Goal: Task Accomplishment & Management: Manage account settings

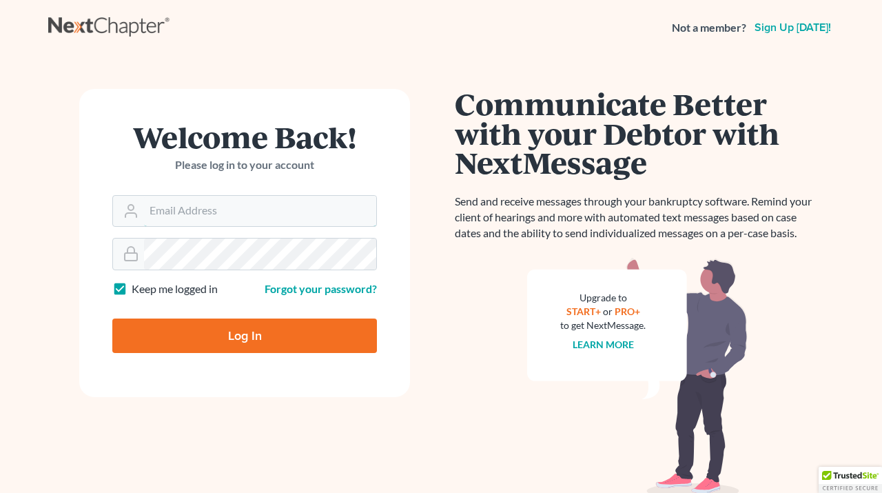
type input "[EMAIL_ADDRESS][DOMAIN_NAME]"
click at [253, 338] on input "Log In" at bounding box center [244, 335] width 265 height 34
type input "Thinking..."
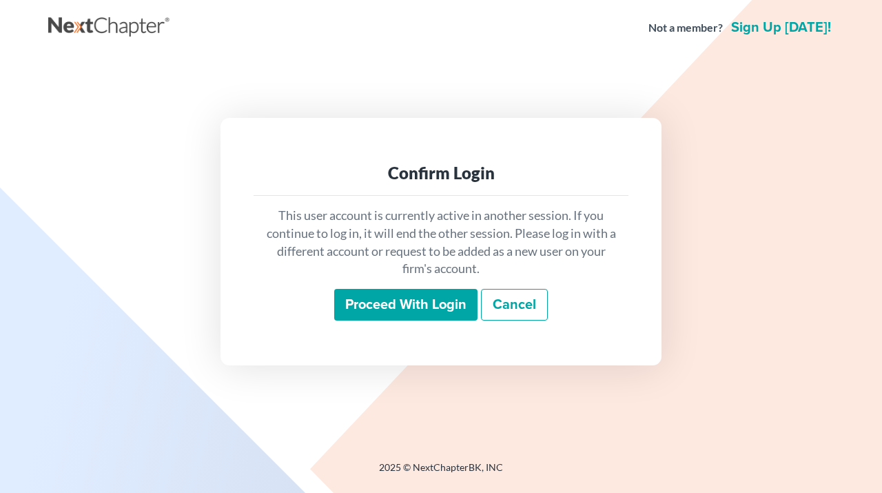
click at [451, 308] on input "Proceed with login" at bounding box center [405, 305] width 143 height 32
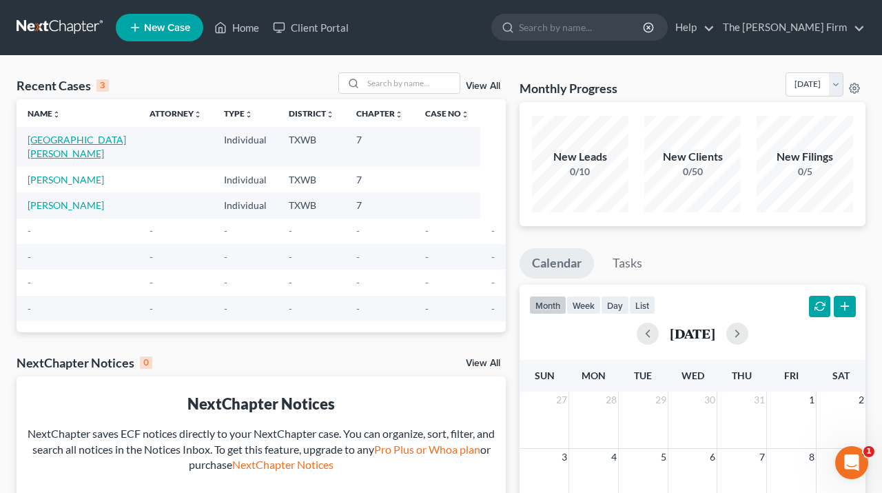
click at [91, 141] on link "[GEOGRAPHIC_DATA][PERSON_NAME]" at bounding box center [77, 147] width 99 height 26
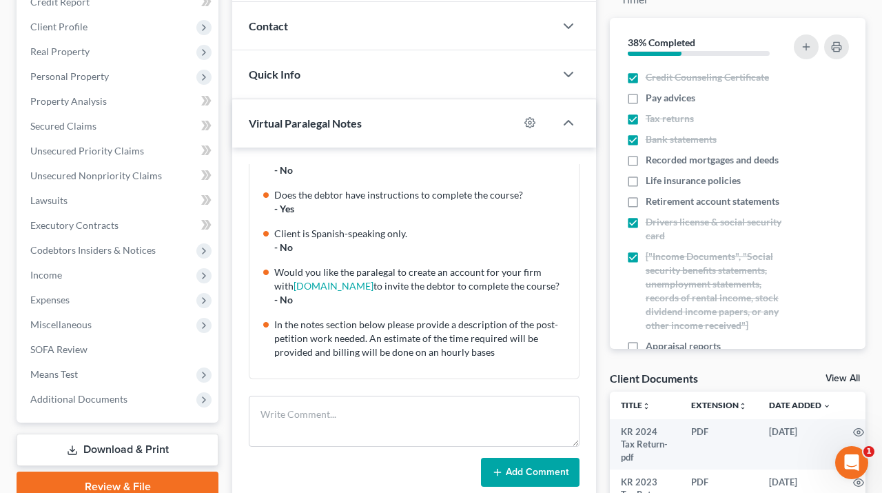
scroll to position [180, 0]
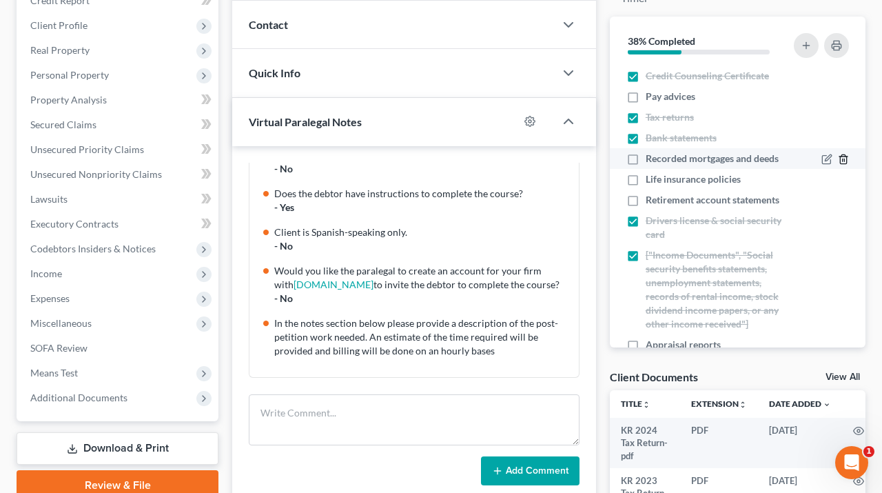
click at [846, 159] on icon "button" at bounding box center [843, 159] width 11 height 11
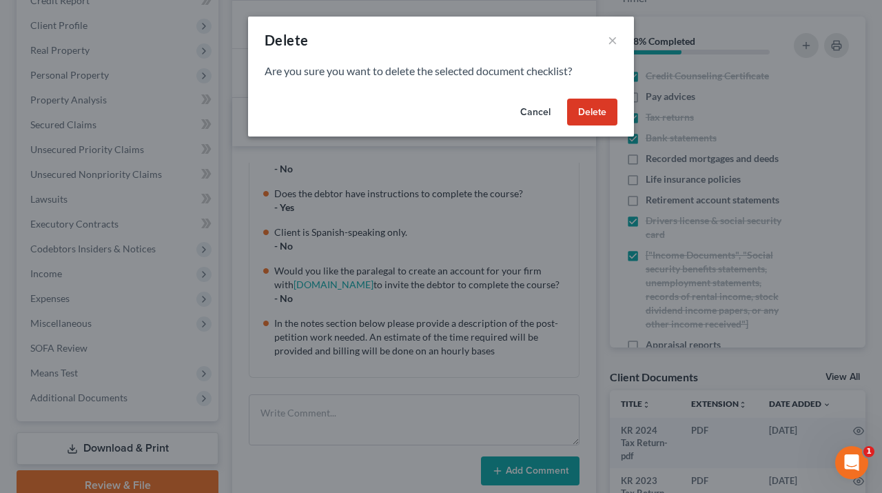
click at [587, 107] on button "Delete" at bounding box center [592, 113] width 50 height 28
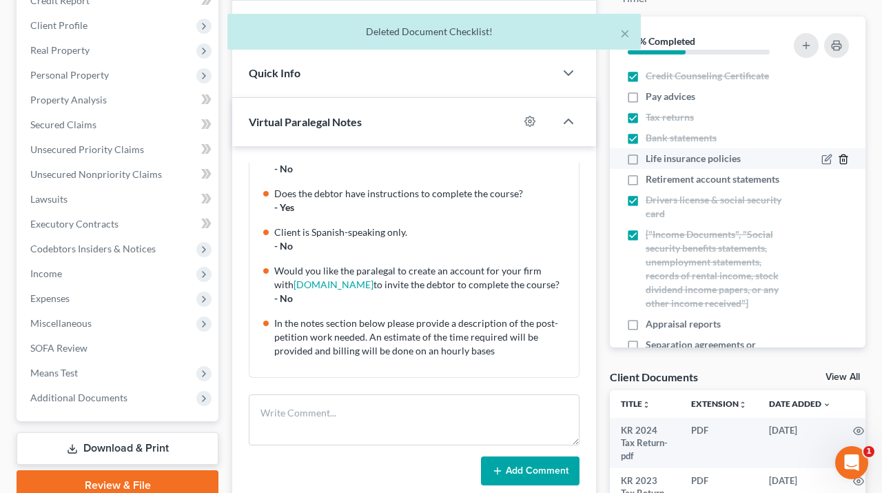
click at [846, 155] on icon "button" at bounding box center [843, 159] width 6 height 9
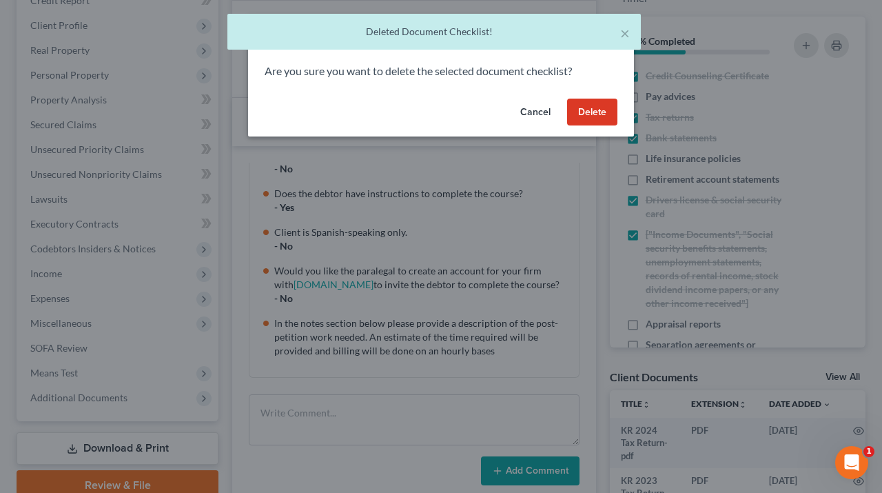
click at [602, 110] on button "Delete" at bounding box center [592, 113] width 50 height 28
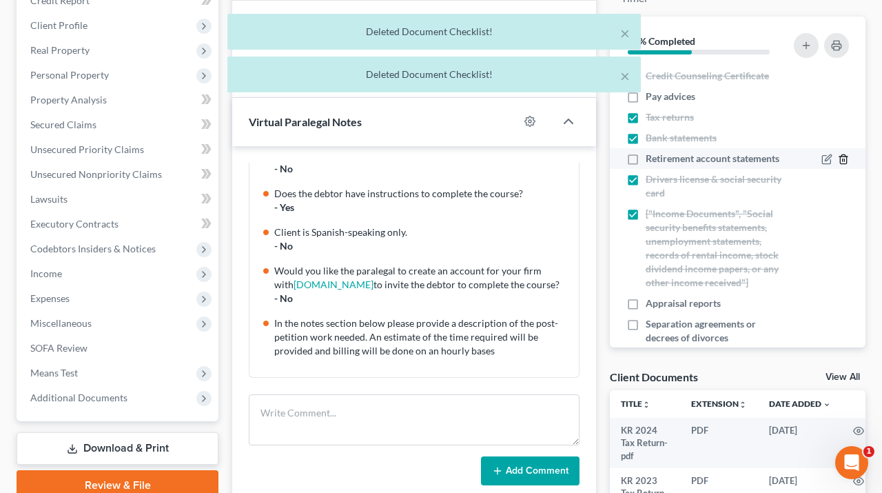
click at [848, 158] on icon "button" at bounding box center [843, 159] width 11 height 11
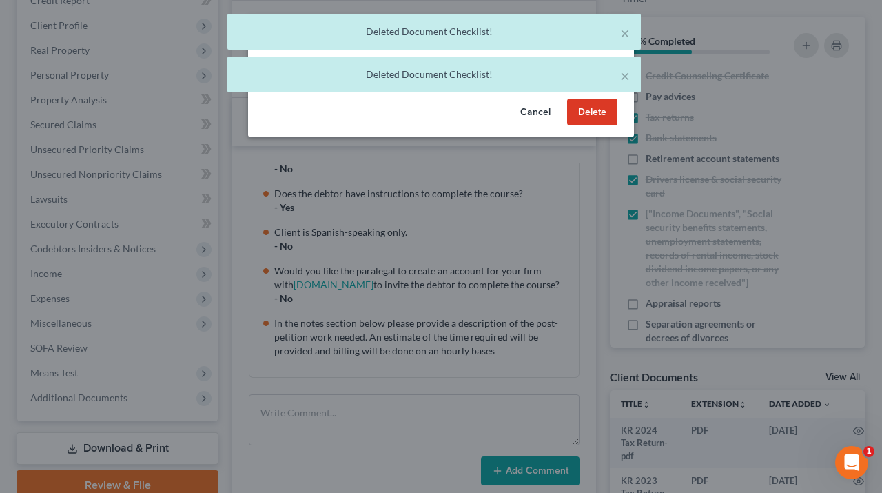
click at [595, 107] on button "Delete" at bounding box center [592, 113] width 50 height 28
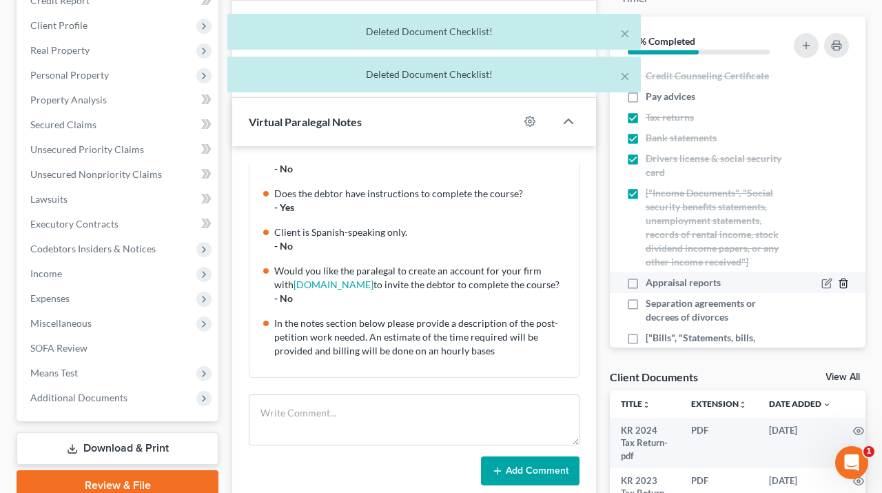
click at [844, 283] on line "button" at bounding box center [844, 284] width 0 height 3
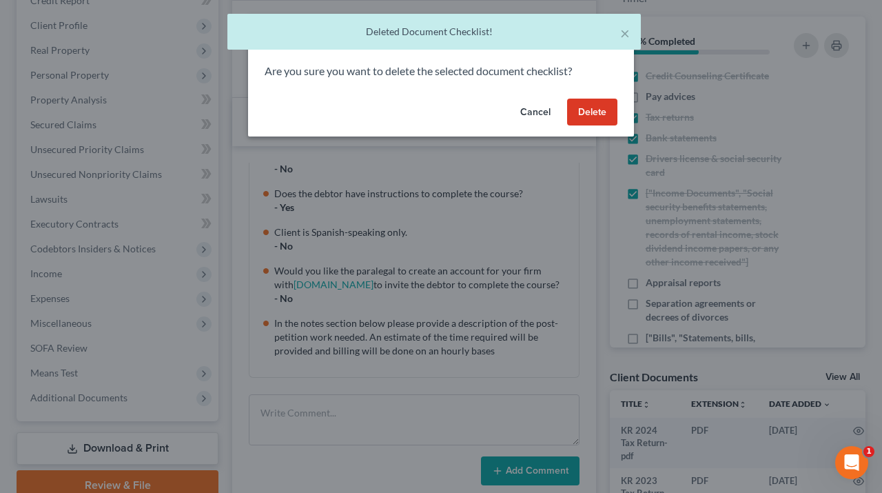
click at [590, 116] on button "Delete" at bounding box center [592, 113] width 50 height 28
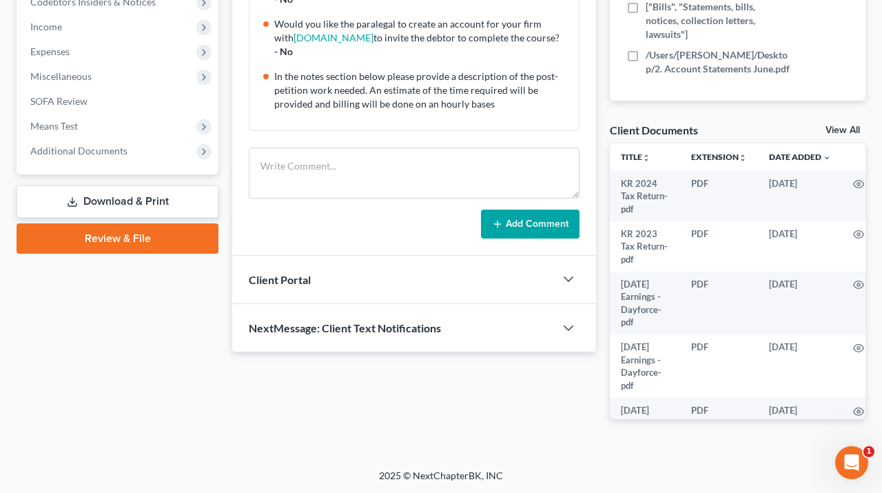
scroll to position [426, 0]
click at [283, 278] on span "Client Portal" at bounding box center [280, 280] width 62 height 13
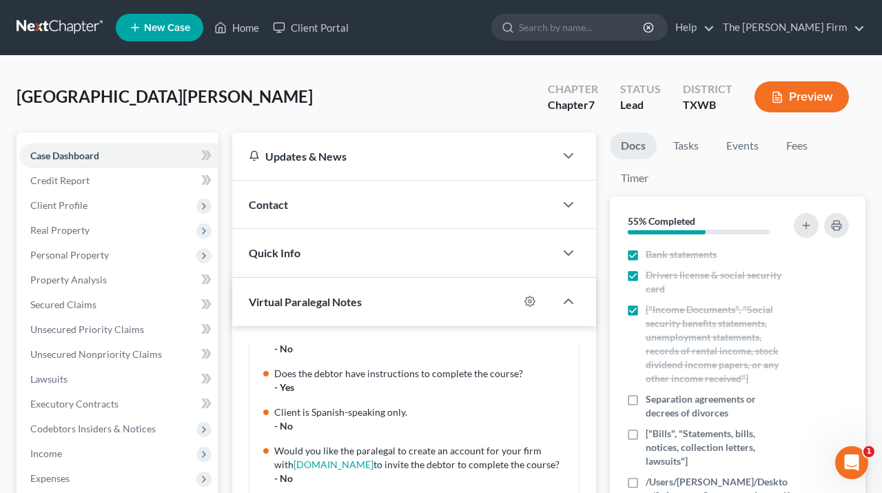
scroll to position [0, 0]
click at [806, 223] on icon "button" at bounding box center [806, 225] width 11 height 11
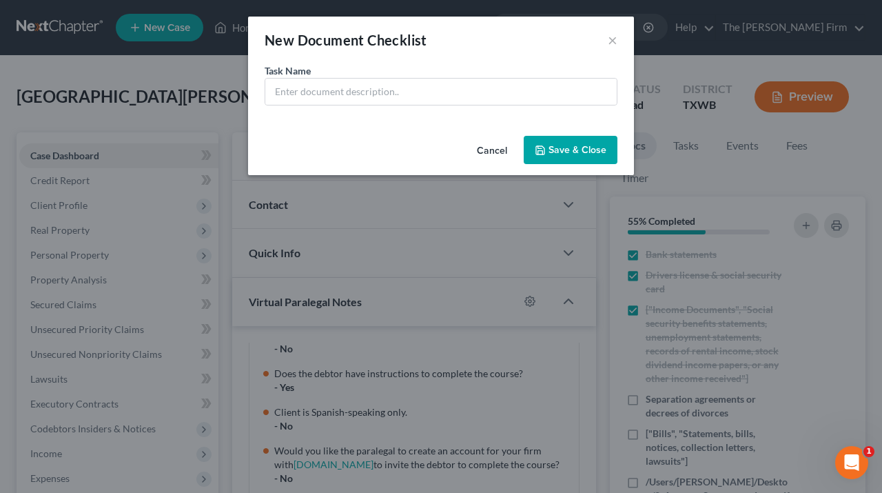
click at [489, 154] on button "Cancel" at bounding box center [492, 151] width 52 height 28
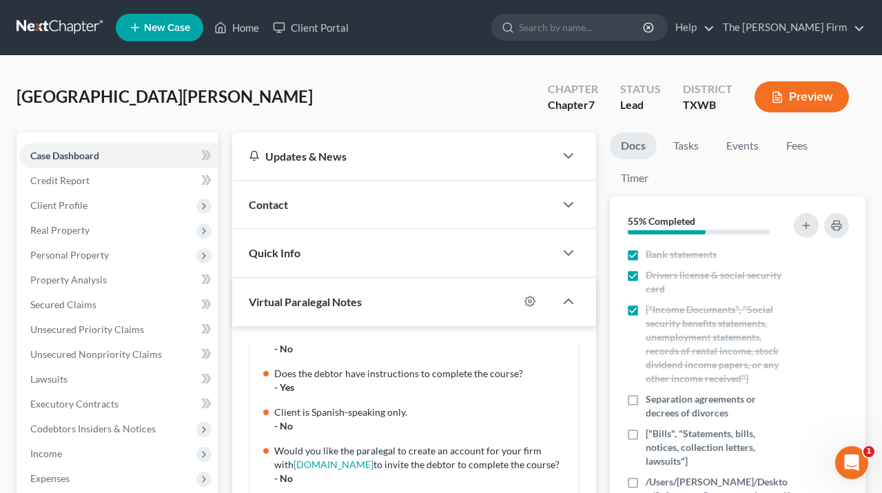
click at [645, 145] on link "Docs" at bounding box center [633, 145] width 47 height 27
click at [85, 155] on span "Case Dashboard" at bounding box center [64, 156] width 69 height 12
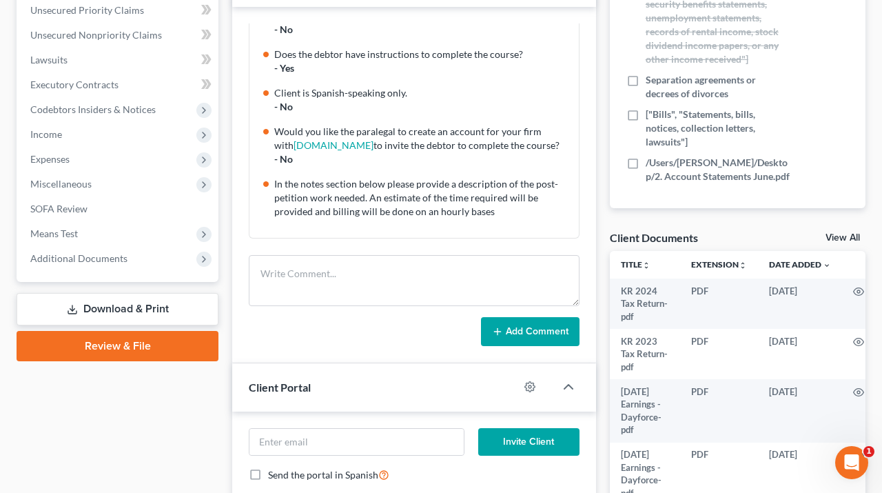
click at [848, 235] on link "View All" at bounding box center [843, 238] width 34 height 10
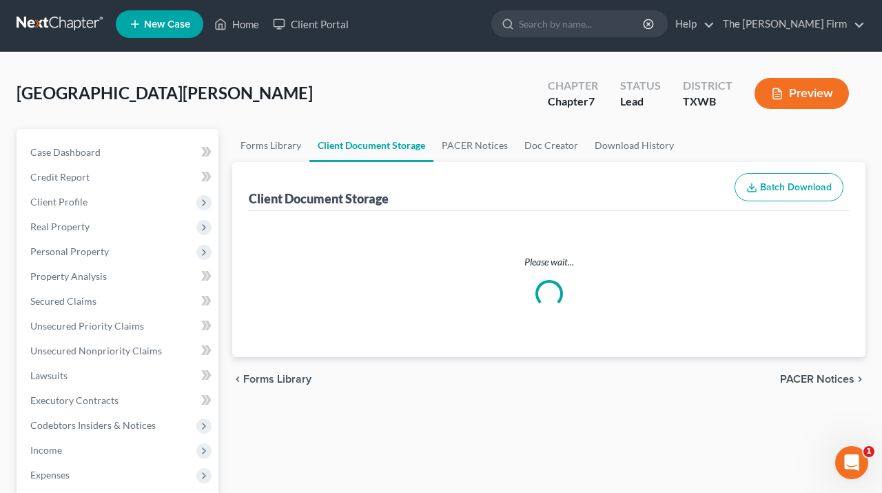
select select "0"
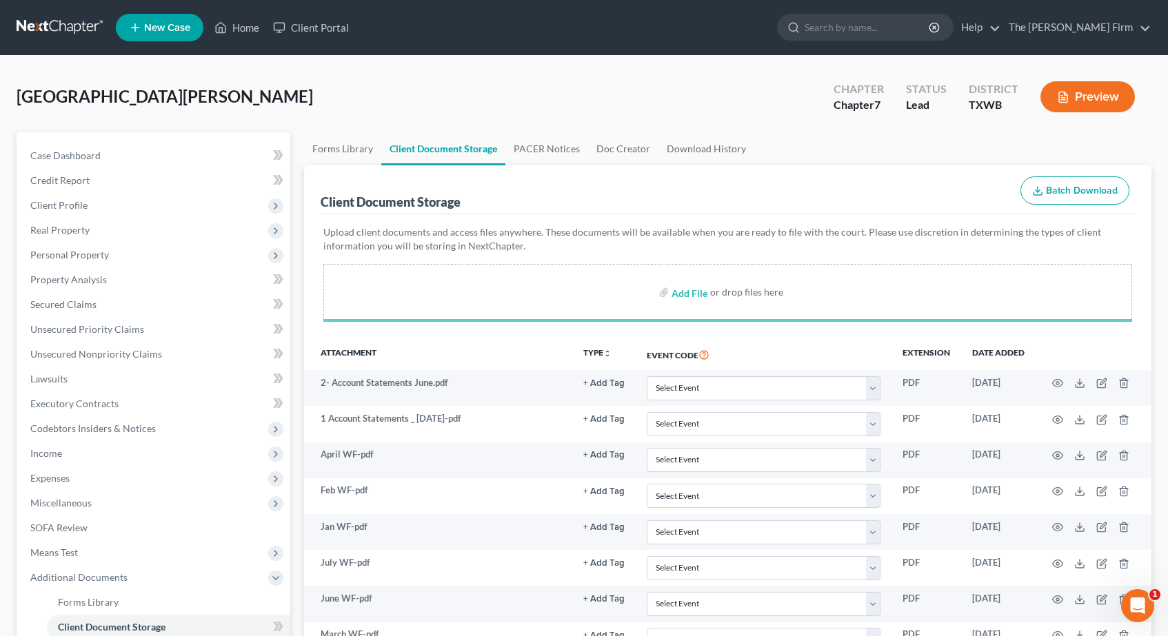
select select "0"
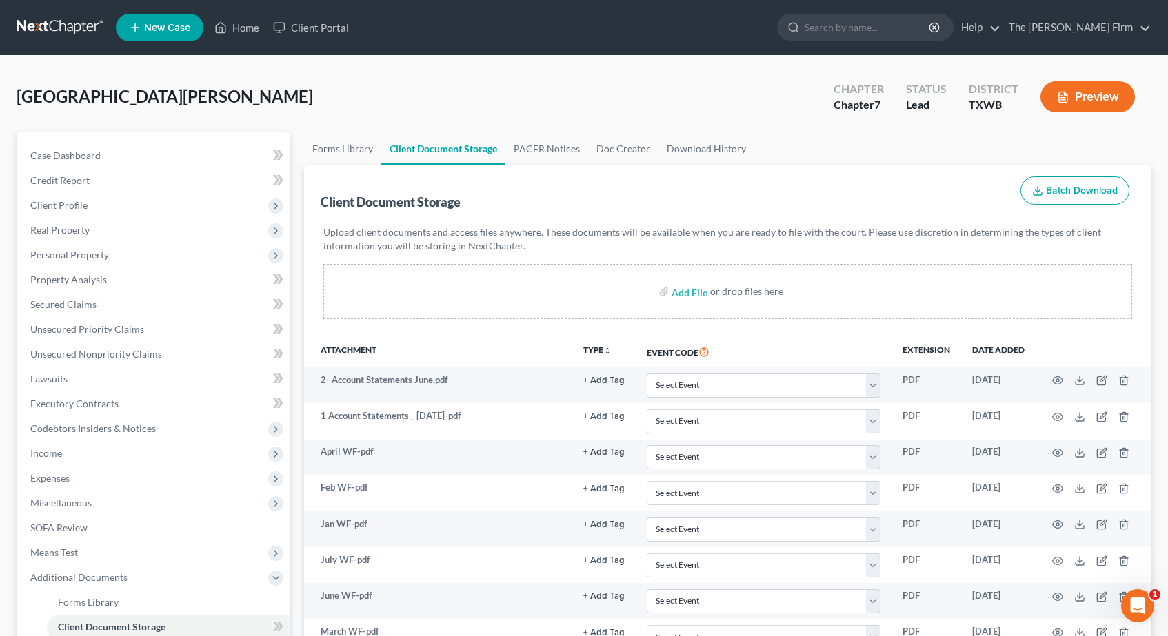
select select "0"
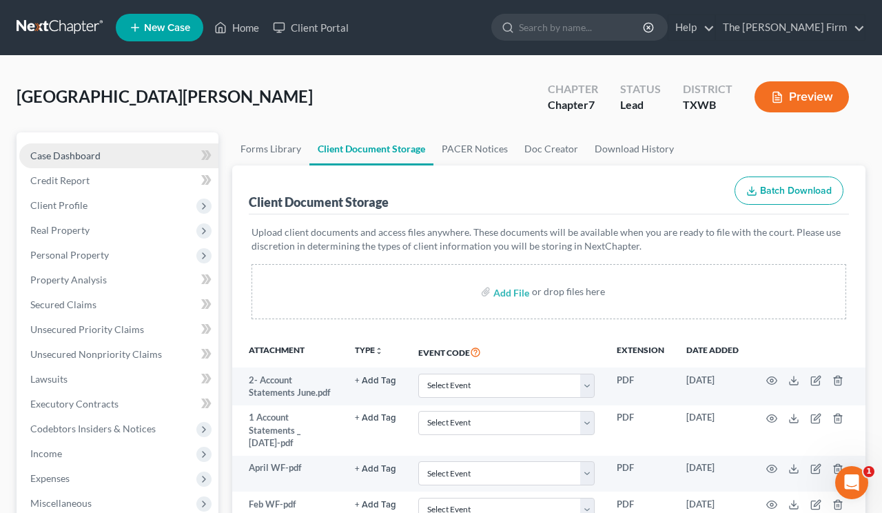
click at [47, 156] on span "Case Dashboard" at bounding box center [65, 156] width 70 height 12
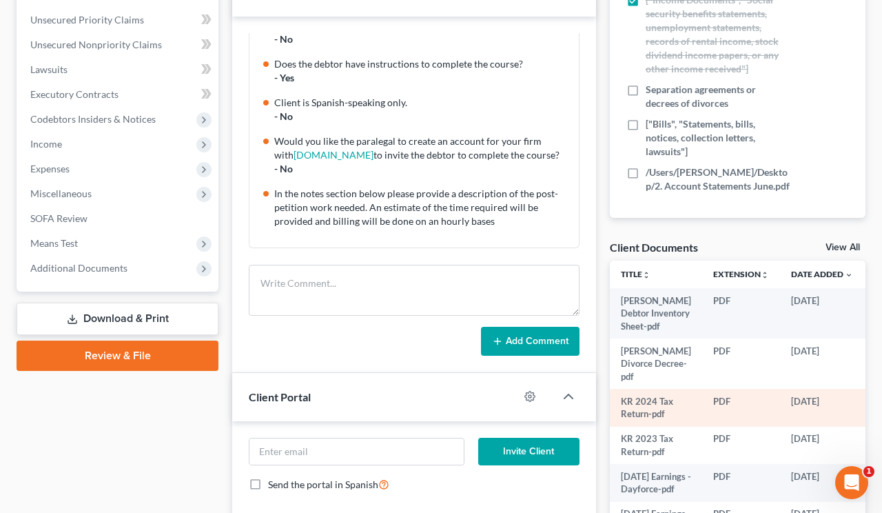
scroll to position [95, 0]
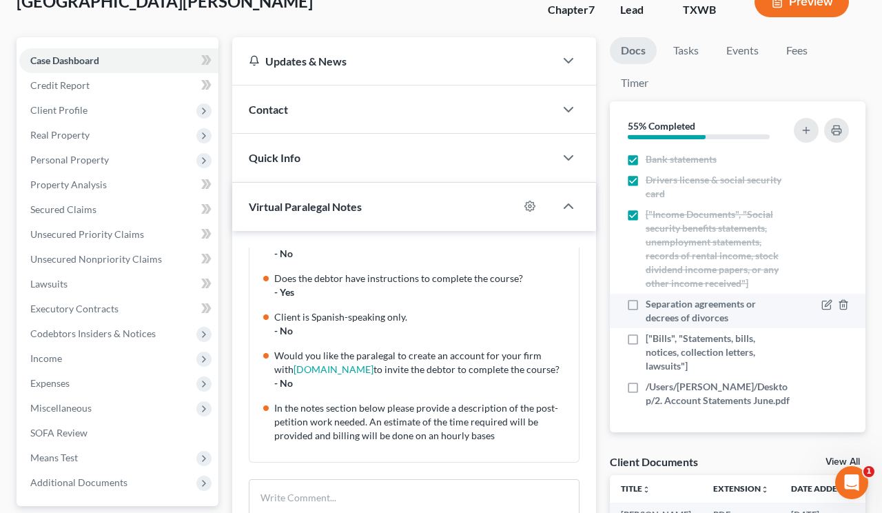
click at [646, 305] on label "Separation agreements or decrees of divorces" at bounding box center [718, 311] width 144 height 28
click at [651, 305] on input "Separation agreements or decrees of divorces" at bounding box center [655, 301] width 9 height 9
checkbox input "true"
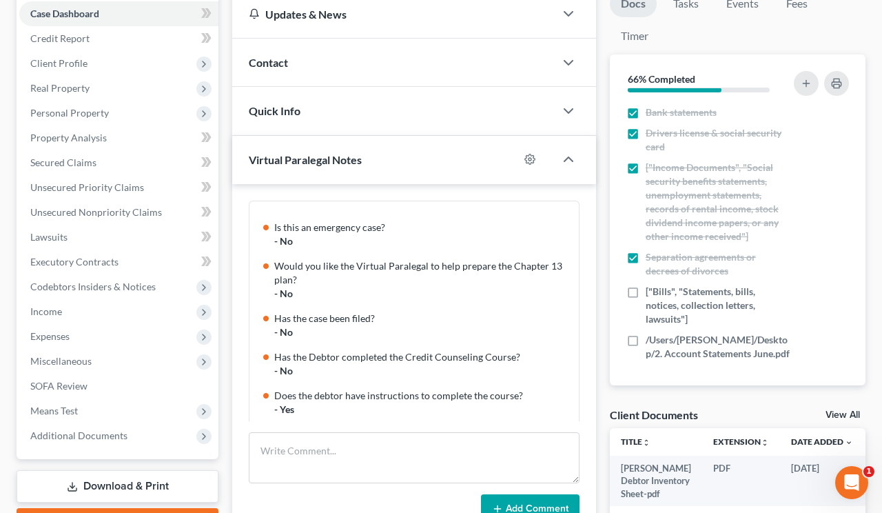
scroll to position [0, 0]
click at [574, 159] on icon "button" at bounding box center [568, 159] width 17 height 17
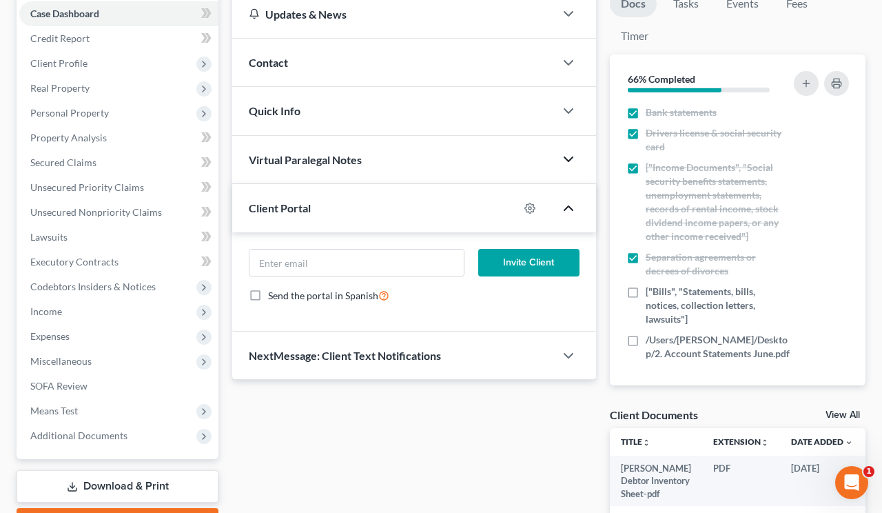
click at [566, 207] on polyline "button" at bounding box center [568, 208] width 8 height 4
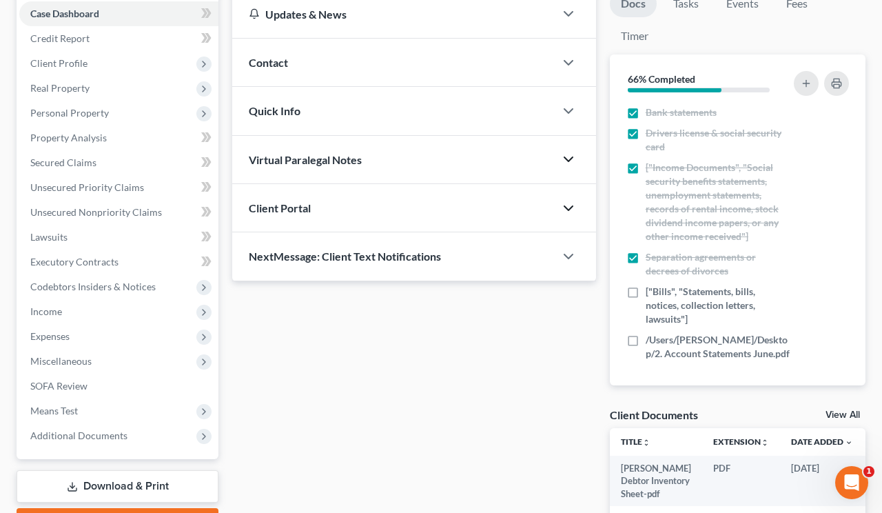
click at [566, 207] on polyline "button" at bounding box center [568, 208] width 8 height 4
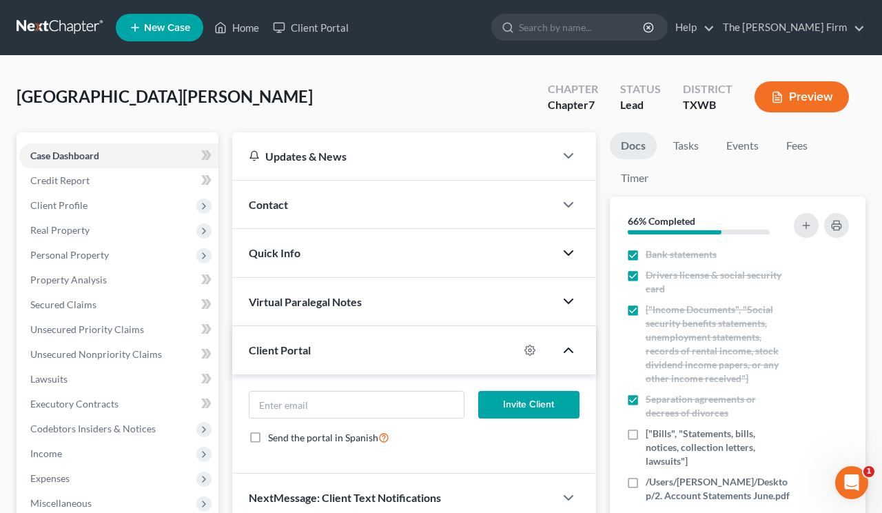
click at [571, 255] on icon "button" at bounding box center [568, 253] width 17 height 17
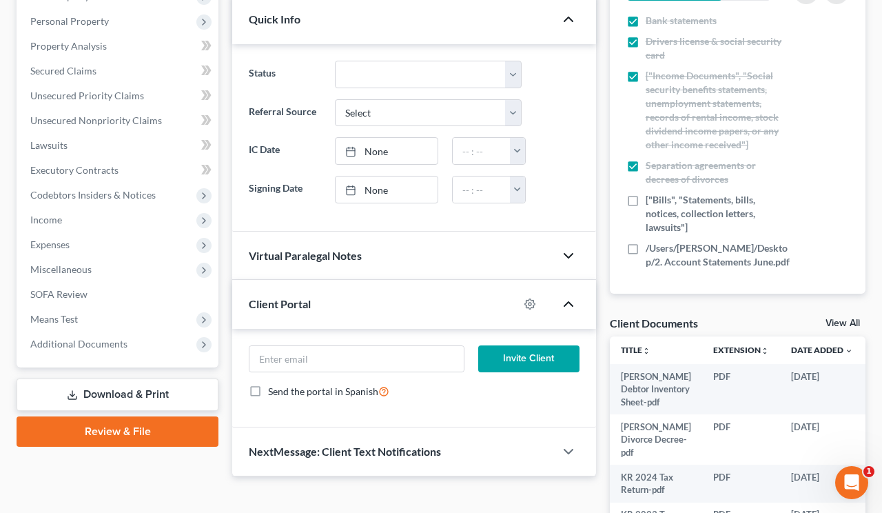
scroll to position [236, 0]
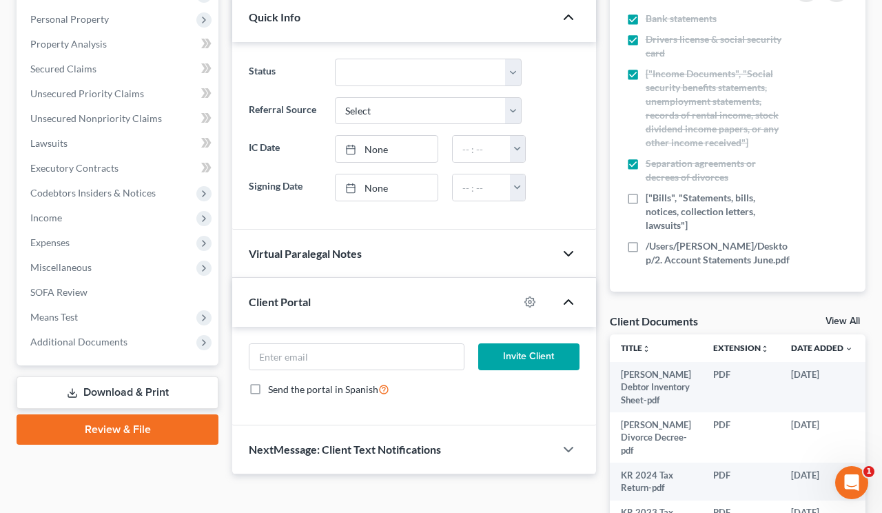
click at [566, 251] on icon "button" at bounding box center [568, 253] width 17 height 17
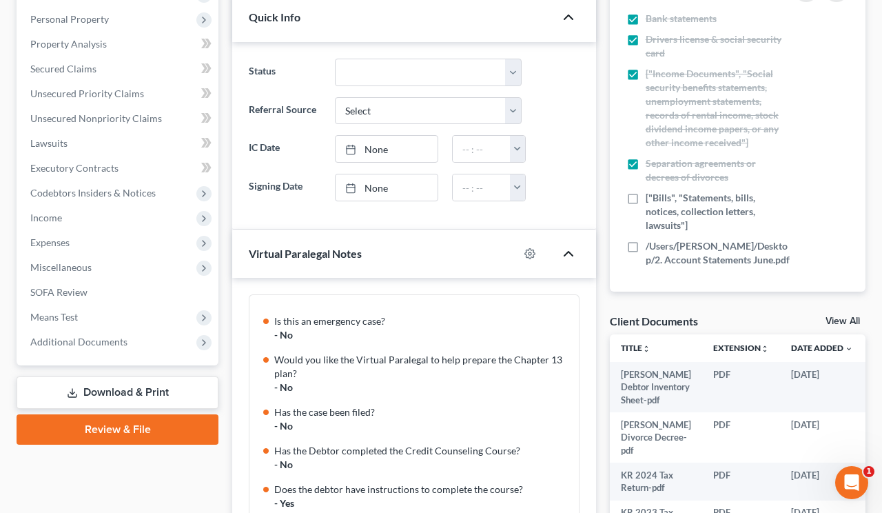
click at [308, 336] on div "- No" at bounding box center [422, 335] width 296 height 14
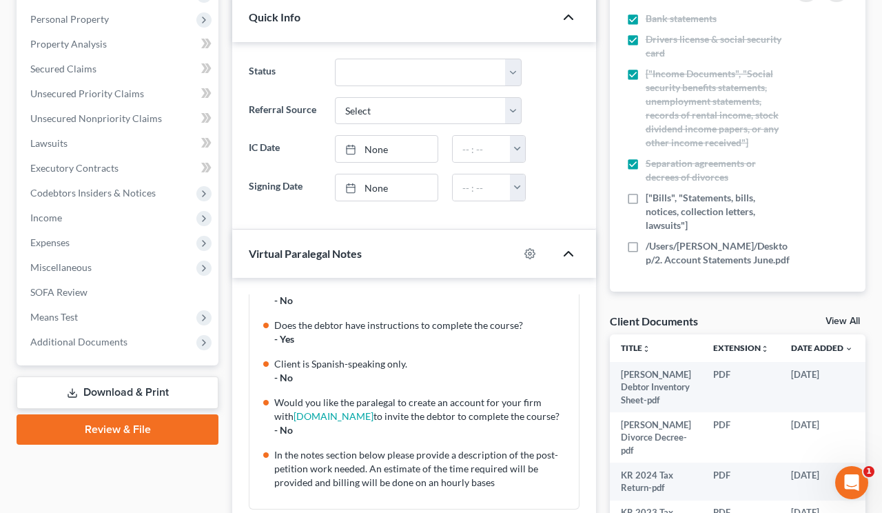
scroll to position [164, 0]
click at [536, 249] on div at bounding box center [537, 254] width 36 height 22
click at [527, 254] on icon "button" at bounding box center [530, 253] width 10 height 10
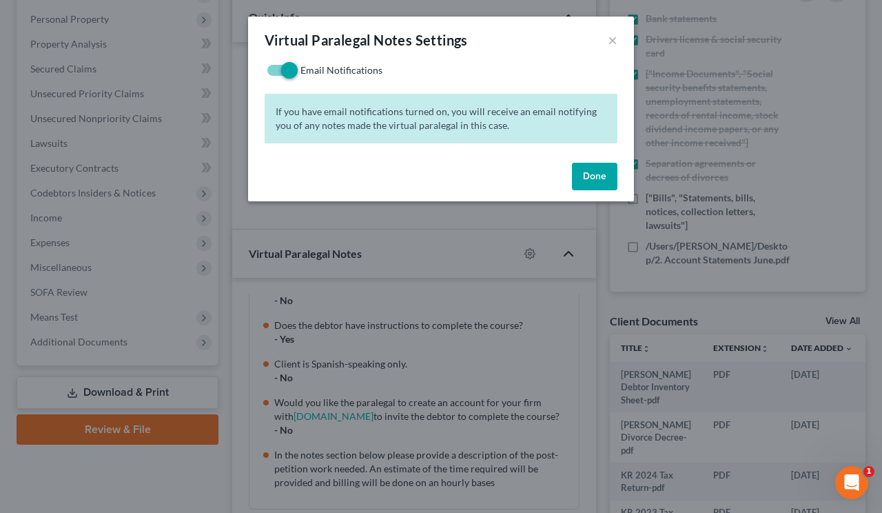
click at [602, 182] on button "Done" at bounding box center [594, 177] width 45 height 28
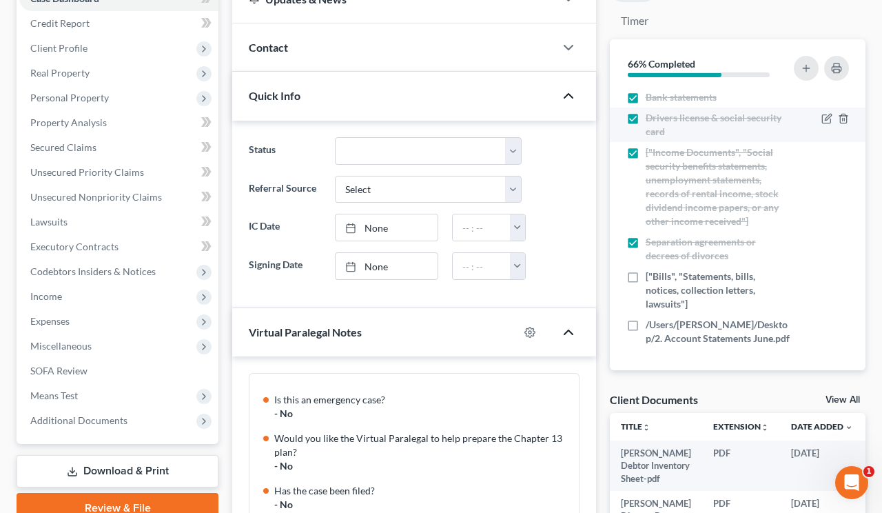
scroll to position [161, 0]
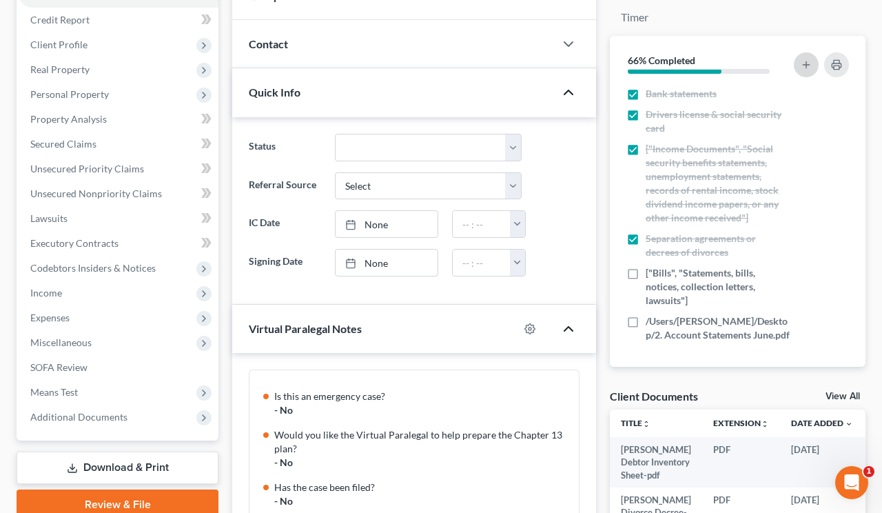
click at [808, 63] on icon "button" at bounding box center [806, 64] width 11 height 11
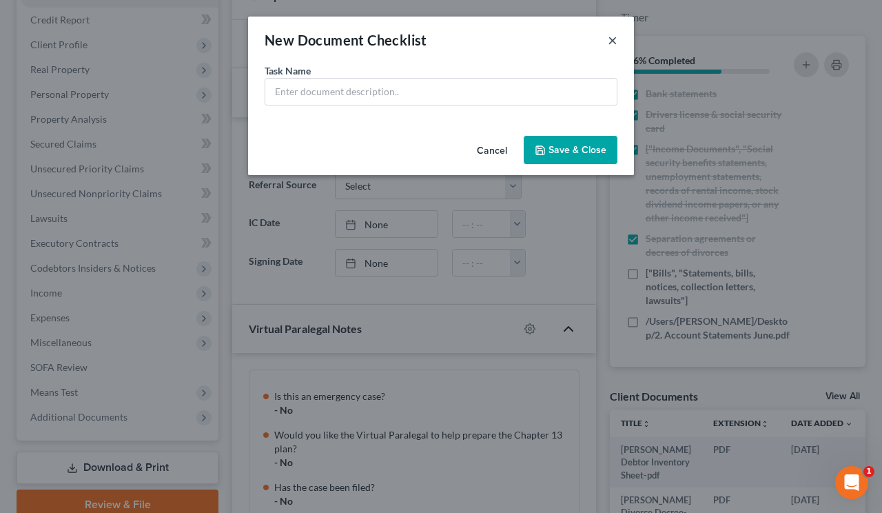
click at [610, 45] on button "×" at bounding box center [613, 40] width 10 height 17
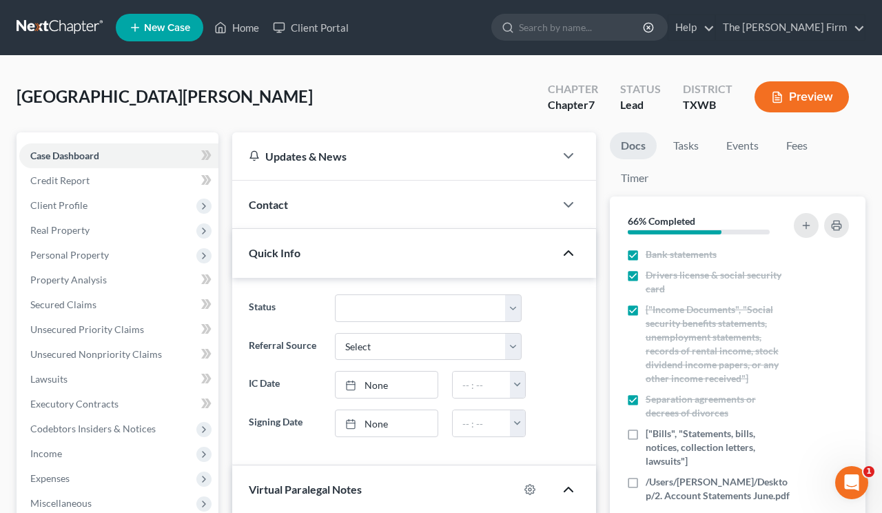
scroll to position [0, 0]
click at [804, 222] on icon "button" at bounding box center [806, 225] width 11 height 11
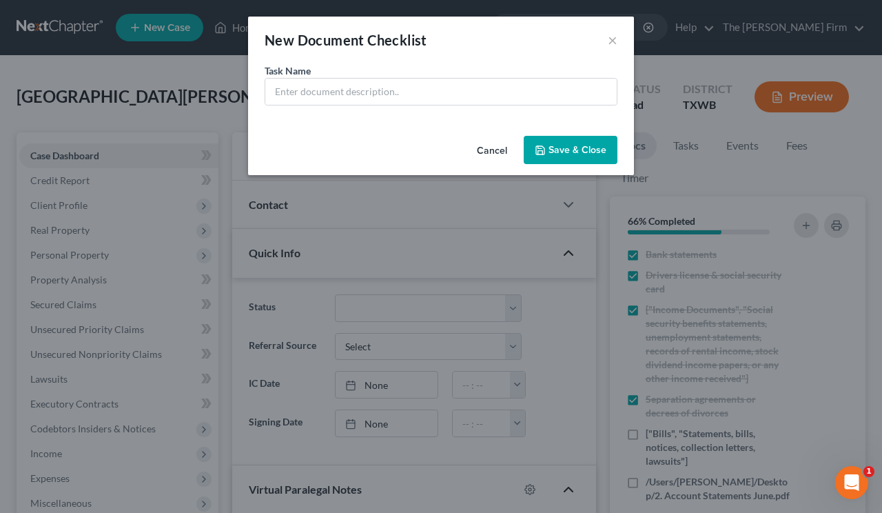
click at [619, 34] on div "New Document Checklist ×" at bounding box center [441, 40] width 386 height 47
click at [575, 95] on input "text" at bounding box center [441, 92] width 352 height 26
click at [613, 41] on button "×" at bounding box center [613, 40] width 10 height 17
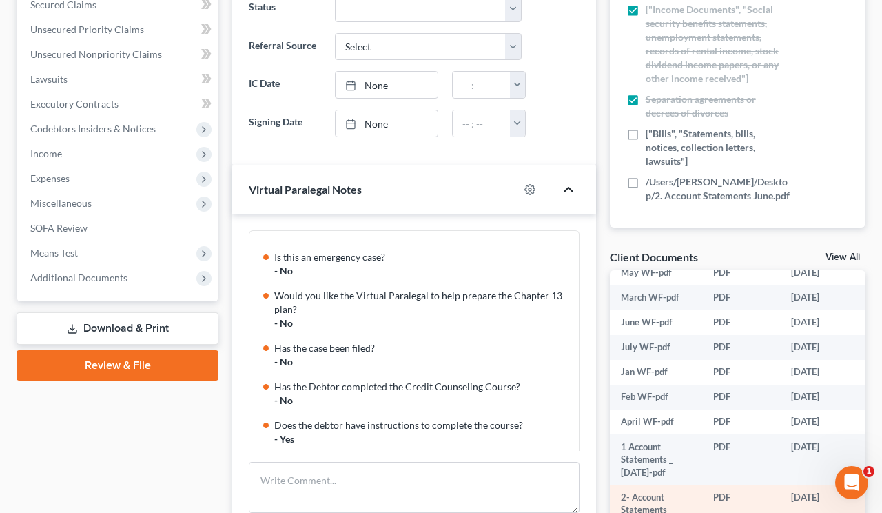
scroll to position [187, 0]
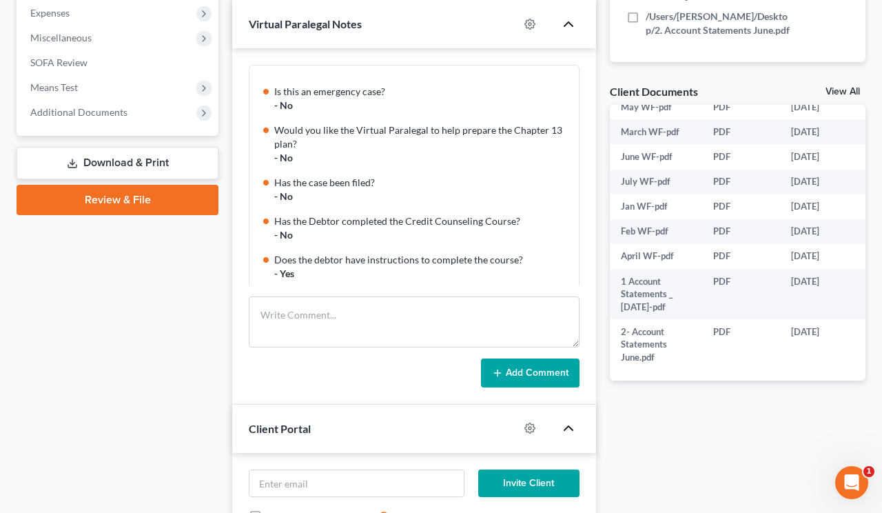
click at [833, 91] on link "View All" at bounding box center [843, 92] width 34 height 10
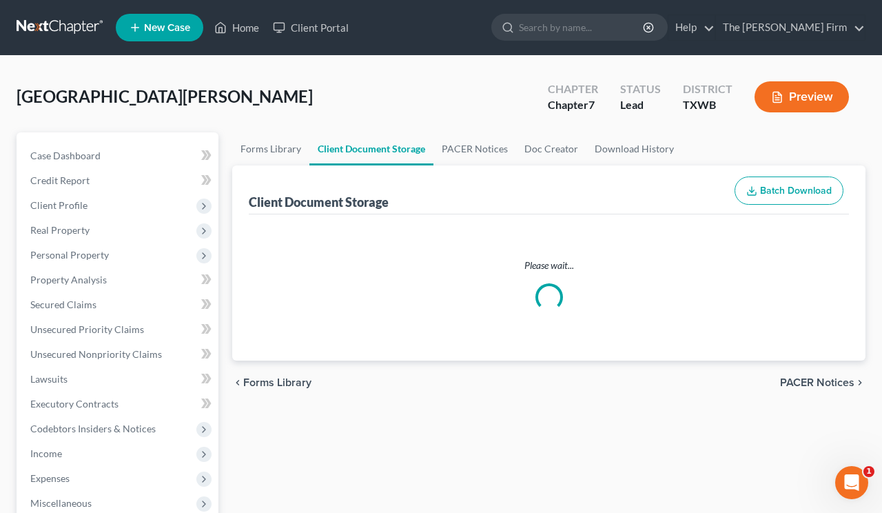
select select "0"
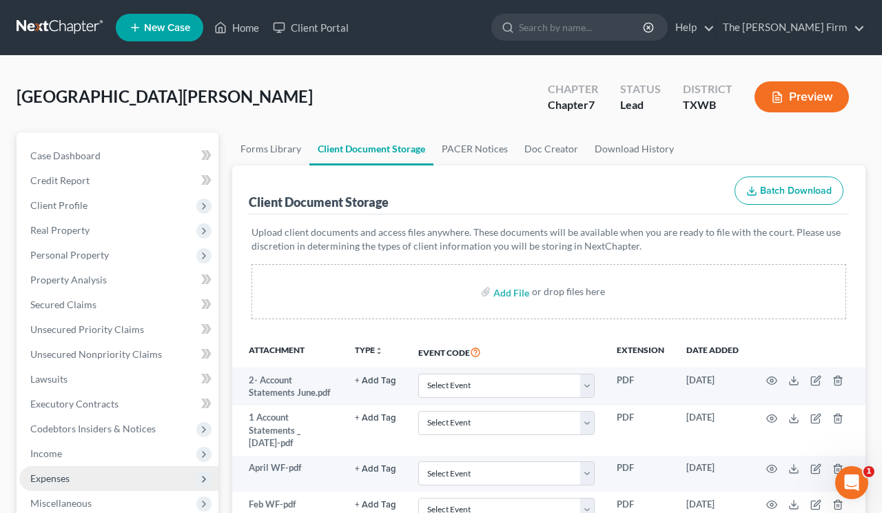
select select "0"
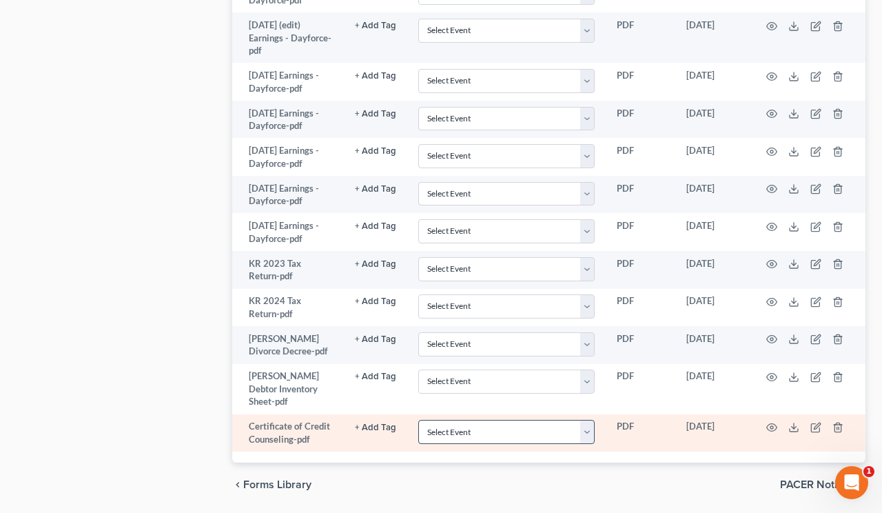
scroll to position [1183, 0]
select select "0"
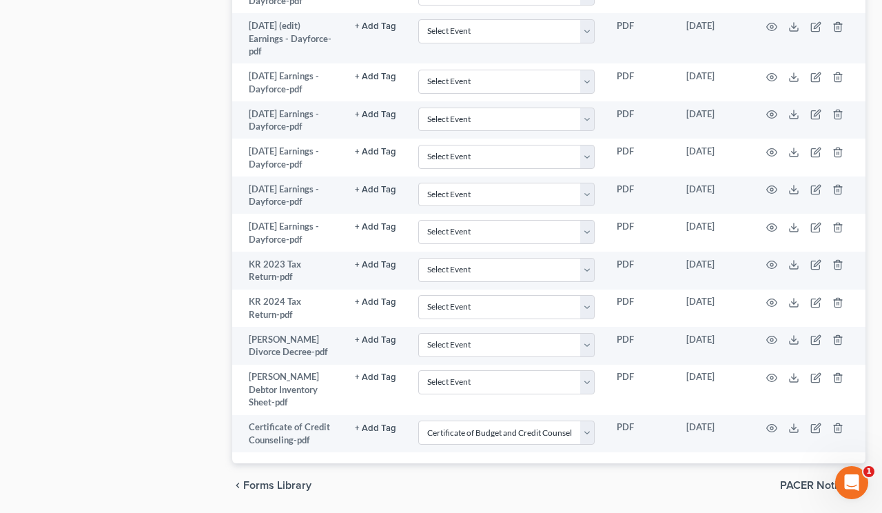
click at [562, 463] on div "chevron_left Forms Library PACER Notices chevron_right" at bounding box center [548, 485] width 633 height 44
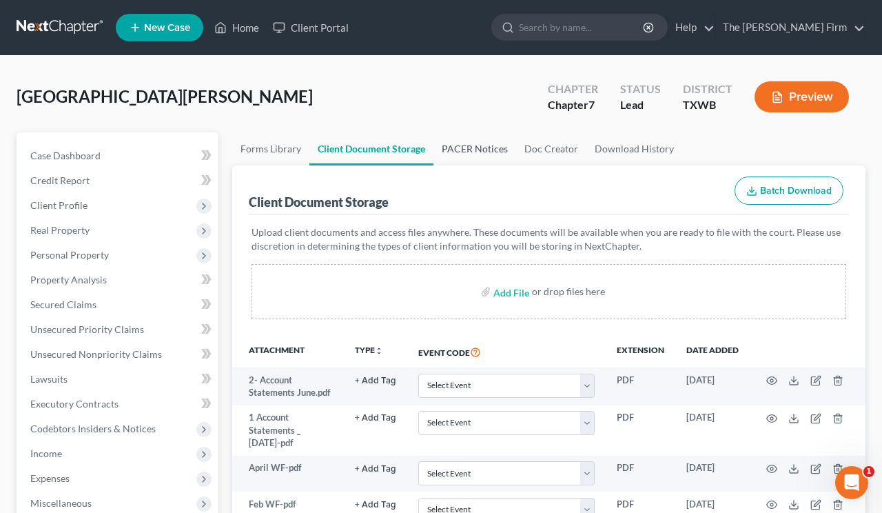
click at [478, 145] on link "PACER Notices" at bounding box center [475, 148] width 83 height 33
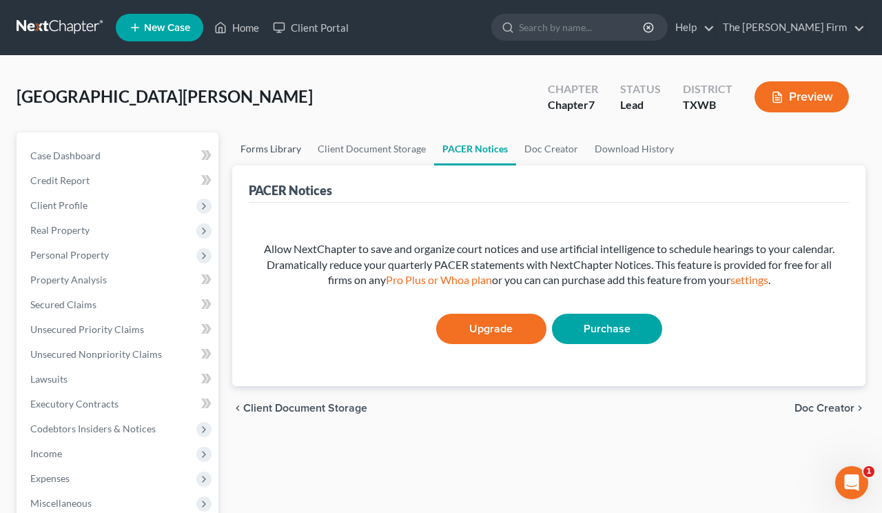
click at [272, 150] on link "Forms Library" at bounding box center [270, 148] width 77 height 33
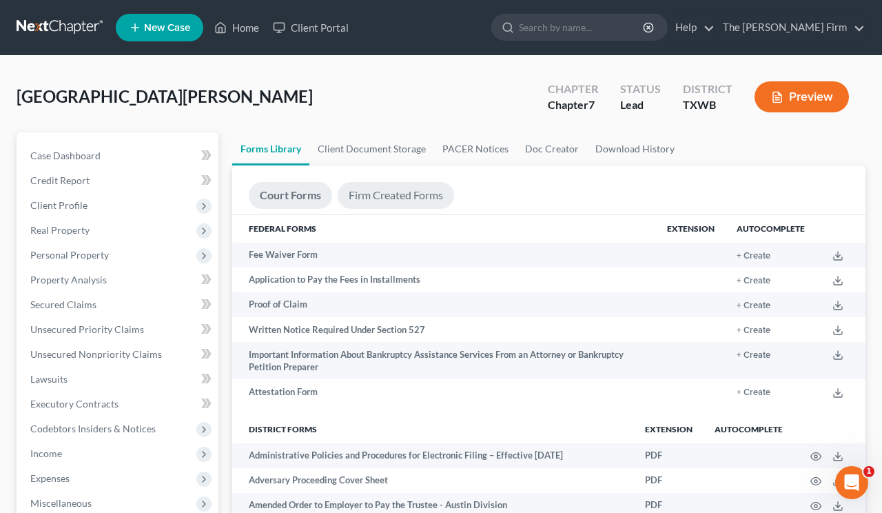
click at [381, 200] on link "Firm Created Forms" at bounding box center [396, 195] width 116 height 27
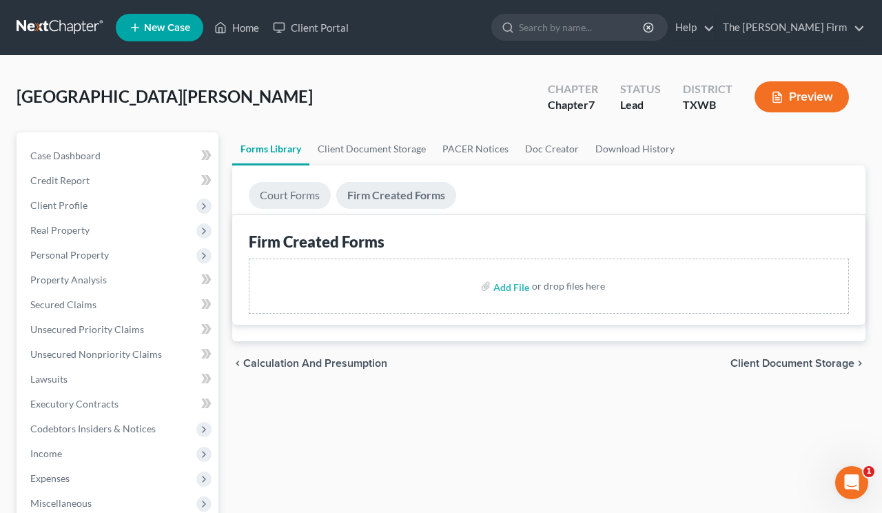
click at [283, 188] on link "Court Forms" at bounding box center [290, 195] width 82 height 27
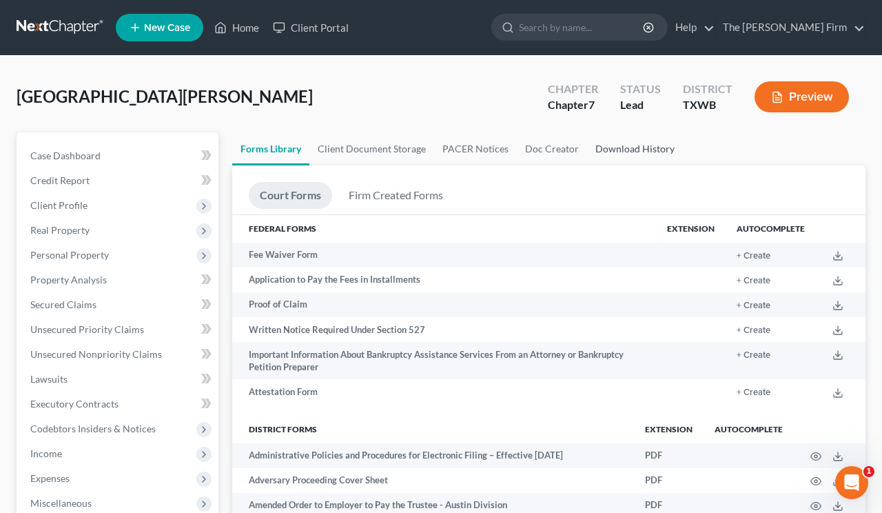
click at [632, 145] on link "Download History" at bounding box center [635, 148] width 96 height 33
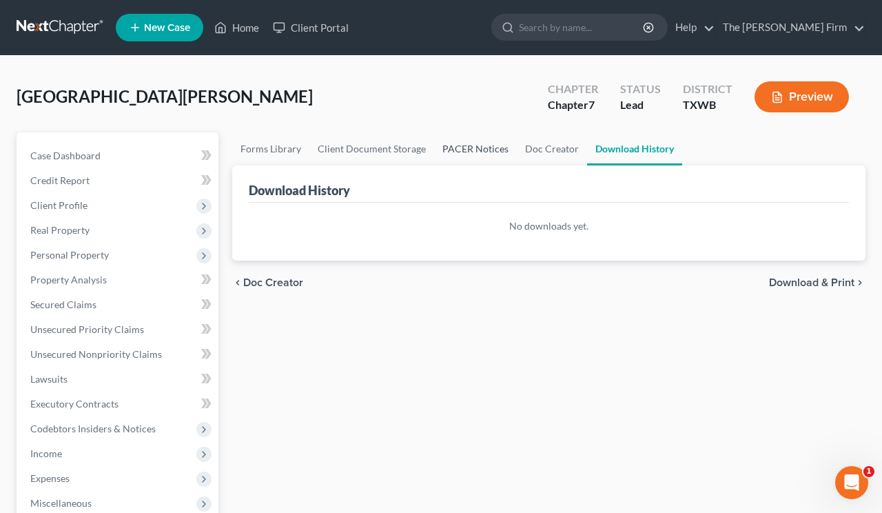
click at [469, 148] on link "PACER Notices" at bounding box center [475, 148] width 83 height 33
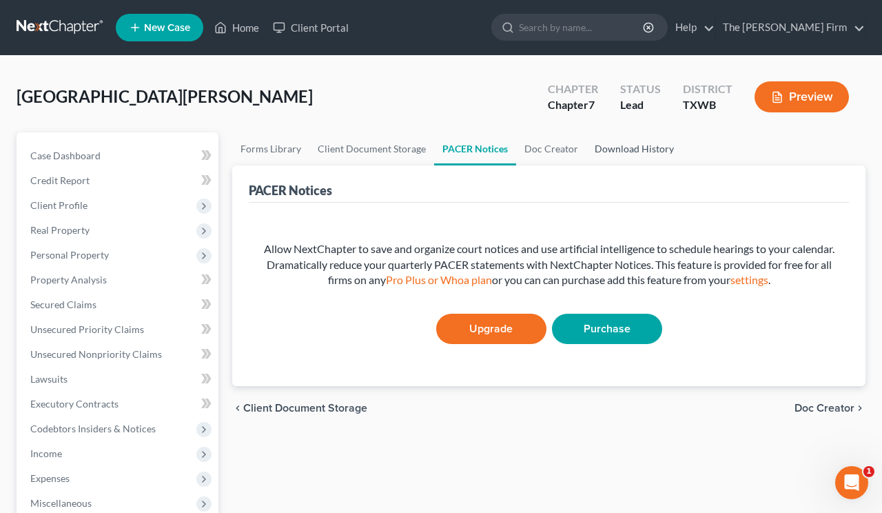
click at [603, 148] on link "Download History" at bounding box center [635, 148] width 96 height 33
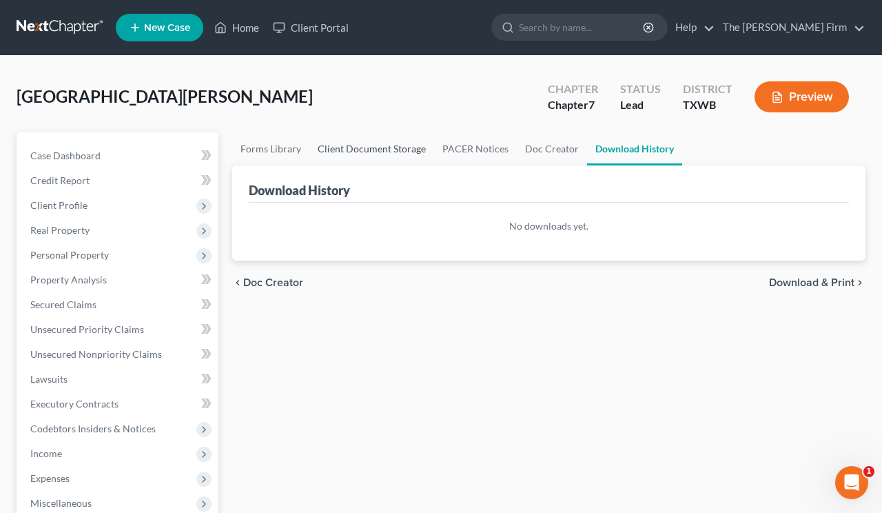
click at [330, 147] on link "Client Document Storage" at bounding box center [371, 148] width 125 height 33
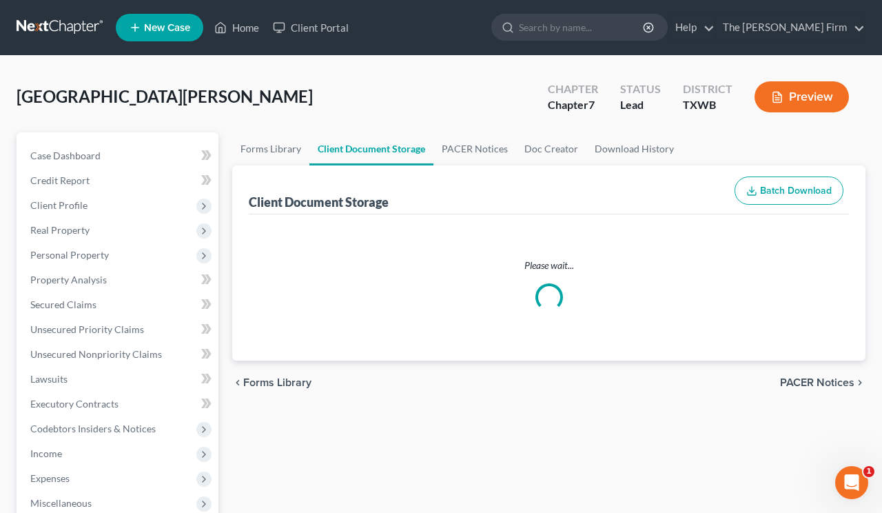
select select "0"
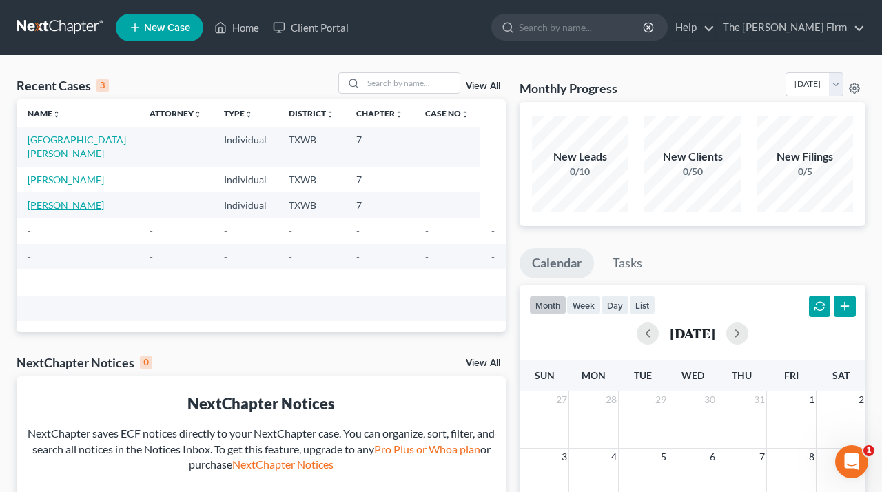
click at [41, 199] on link "[PERSON_NAME]" at bounding box center [66, 205] width 77 height 12
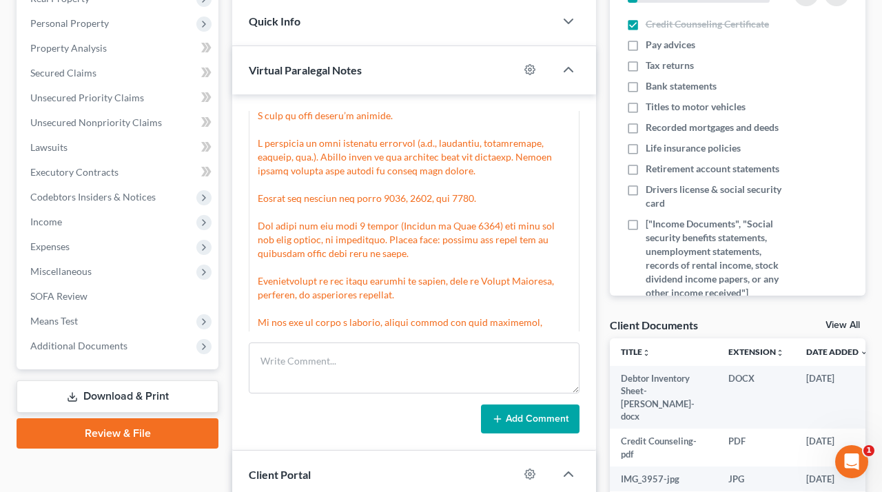
scroll to position [232, 0]
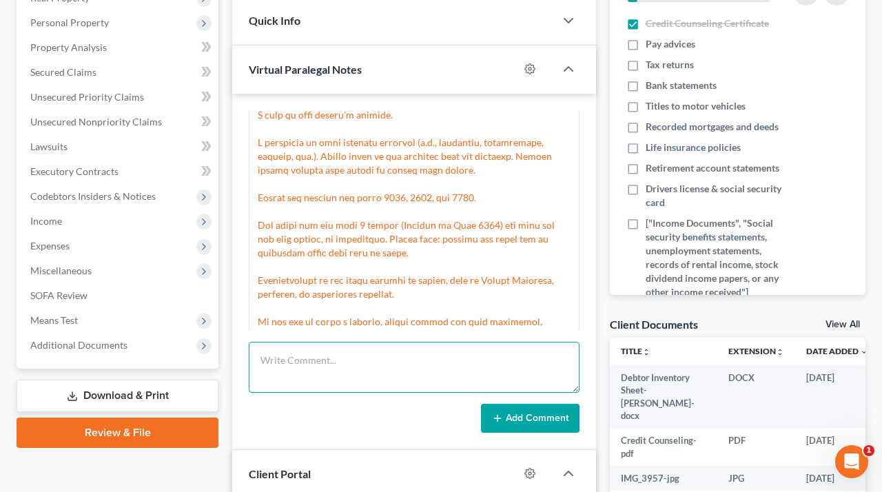
click at [318, 390] on textarea at bounding box center [414, 367] width 331 height 51
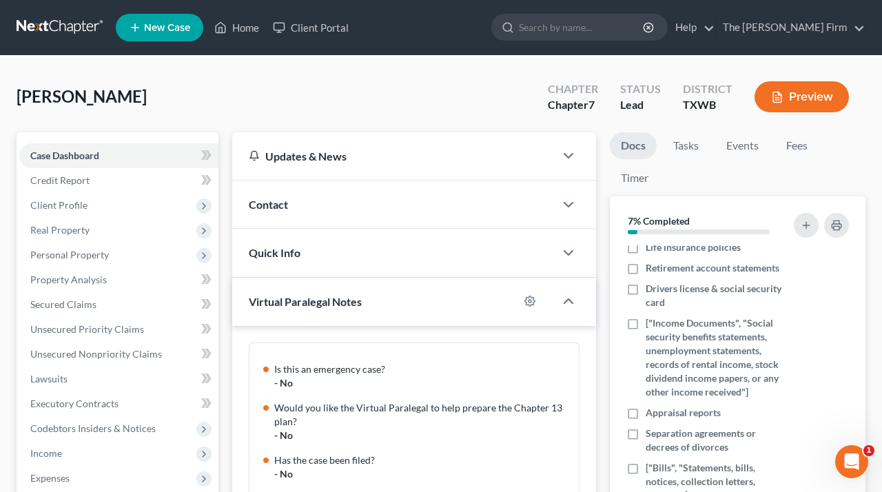
scroll to position [179, 0]
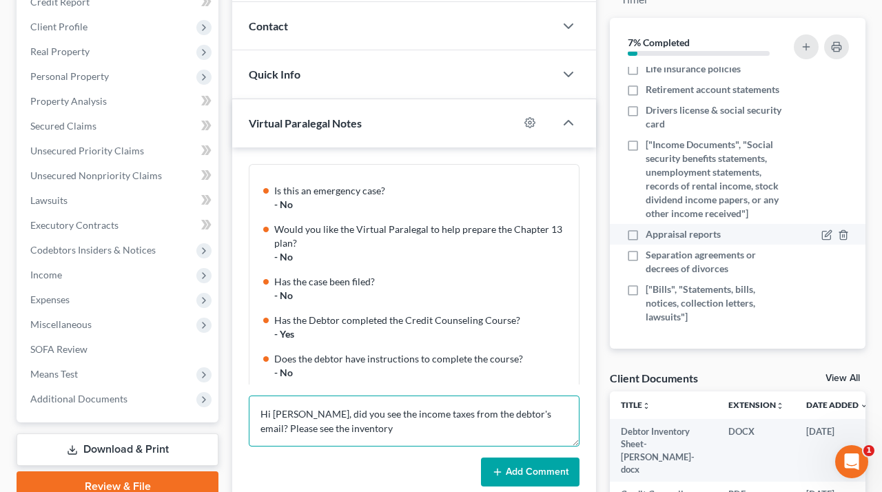
type textarea "Hi Noeli, did you see the income taxes from the debtor's email? Please see the …"
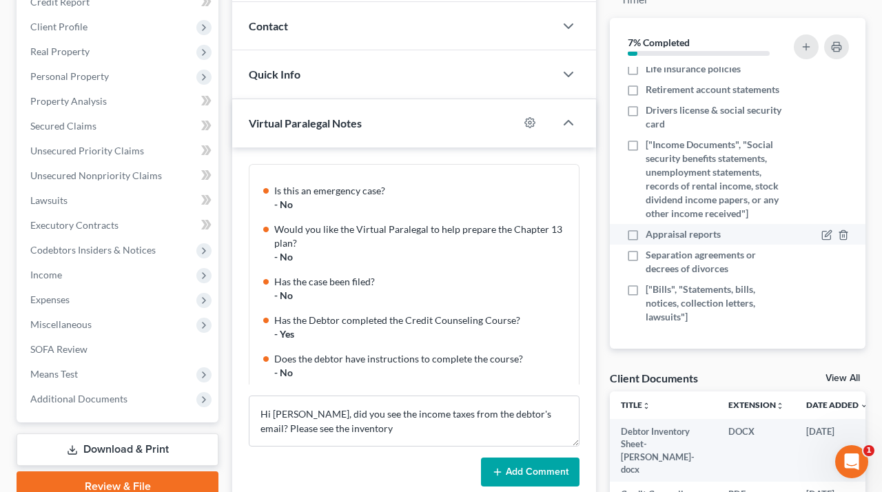
click at [646, 233] on label "Appraisal reports" at bounding box center [683, 234] width 75 height 14
click at [651, 233] on input "Appraisal reports" at bounding box center [655, 231] width 9 height 9
checkbox input "true"
click at [848, 232] on icon "button" at bounding box center [843, 235] width 11 height 11
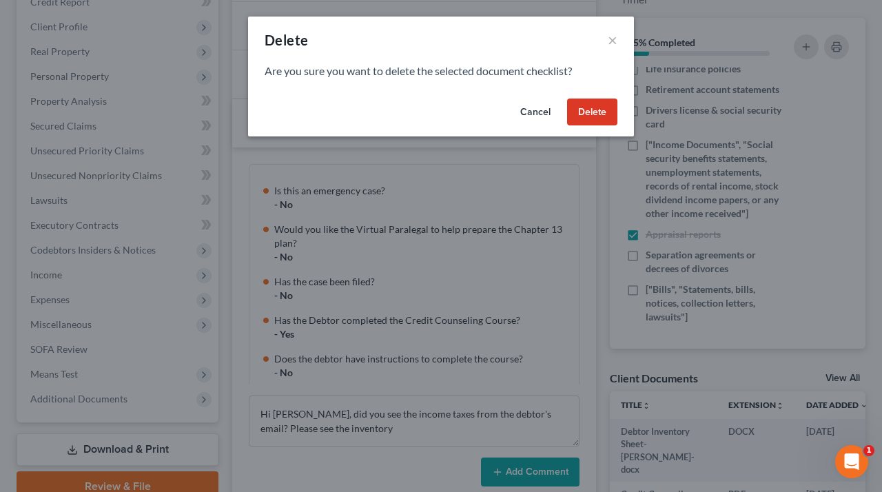
click at [602, 114] on button "Delete" at bounding box center [592, 113] width 50 height 28
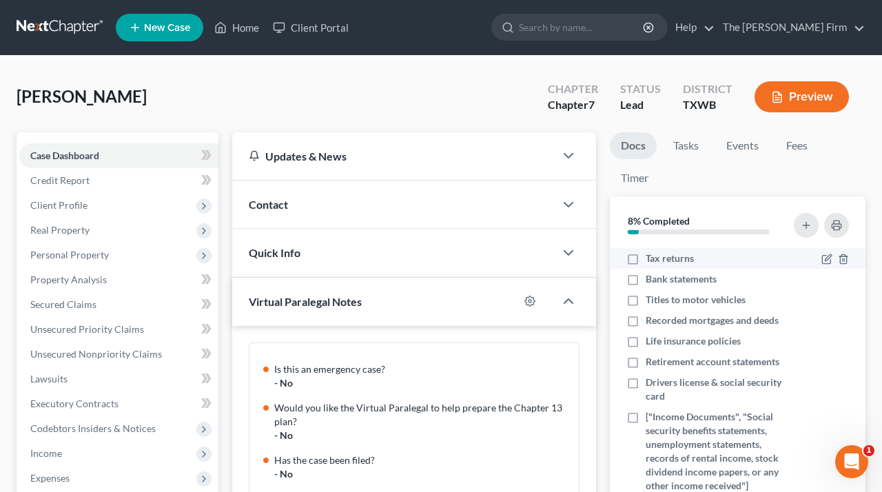
scroll to position [39, 0]
click at [848, 298] on icon "button" at bounding box center [843, 299] width 11 height 11
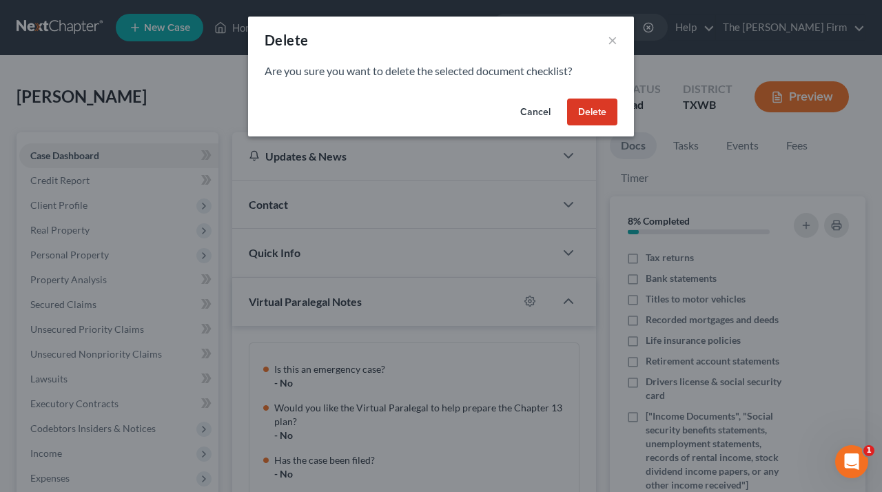
click at [601, 105] on button "Delete" at bounding box center [592, 113] width 50 height 28
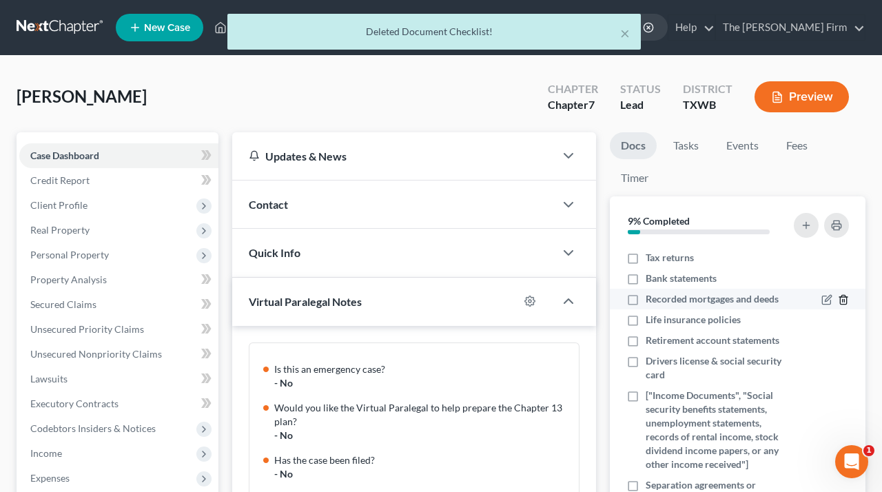
click at [844, 301] on icon "button" at bounding box center [843, 299] width 11 height 11
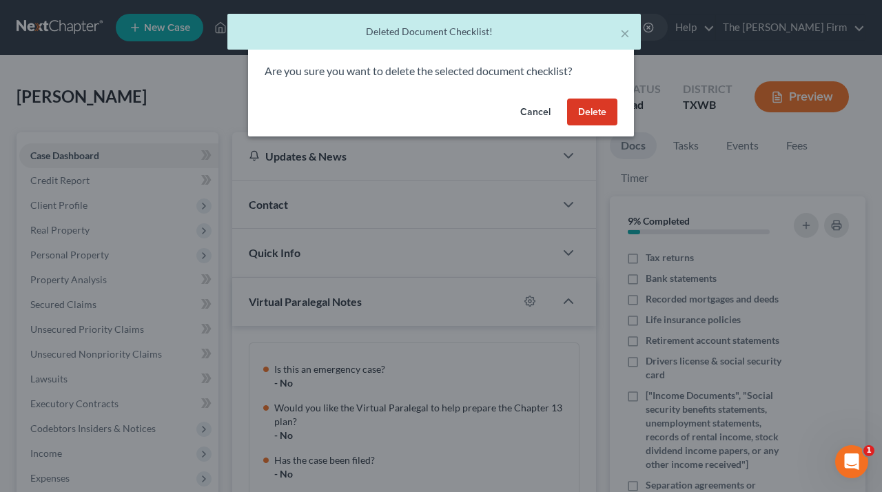
click at [582, 112] on button "Delete" at bounding box center [592, 113] width 50 height 28
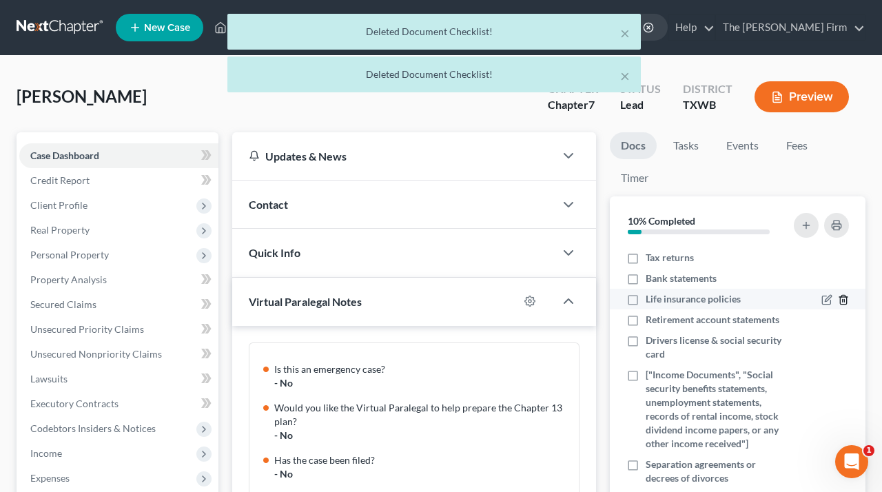
click at [846, 296] on icon "button" at bounding box center [843, 300] width 6 height 9
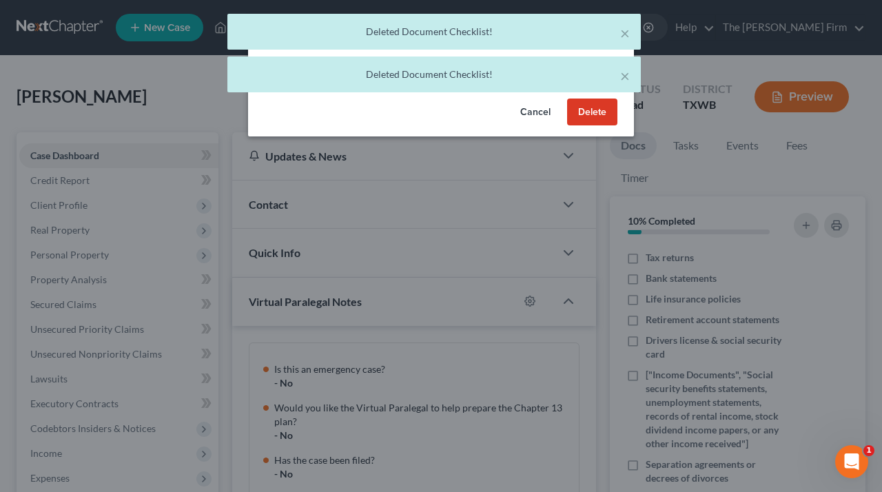
click at [590, 108] on button "Delete" at bounding box center [592, 113] width 50 height 28
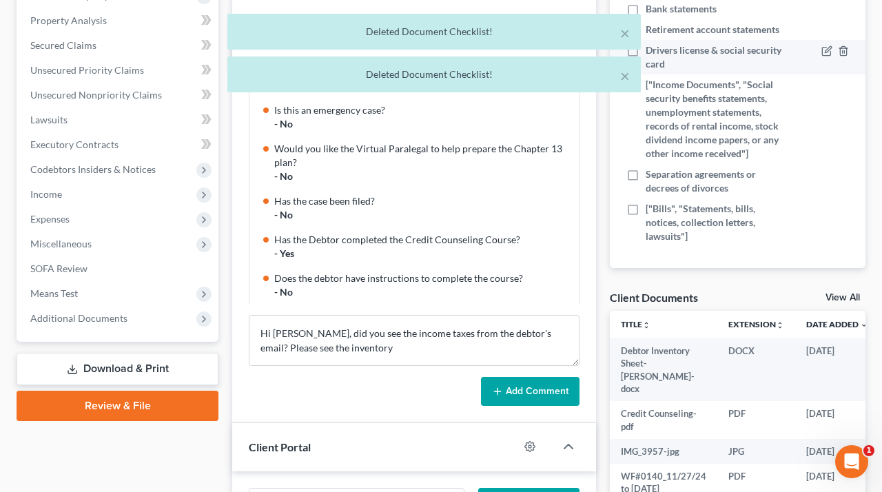
scroll to position [261, 0]
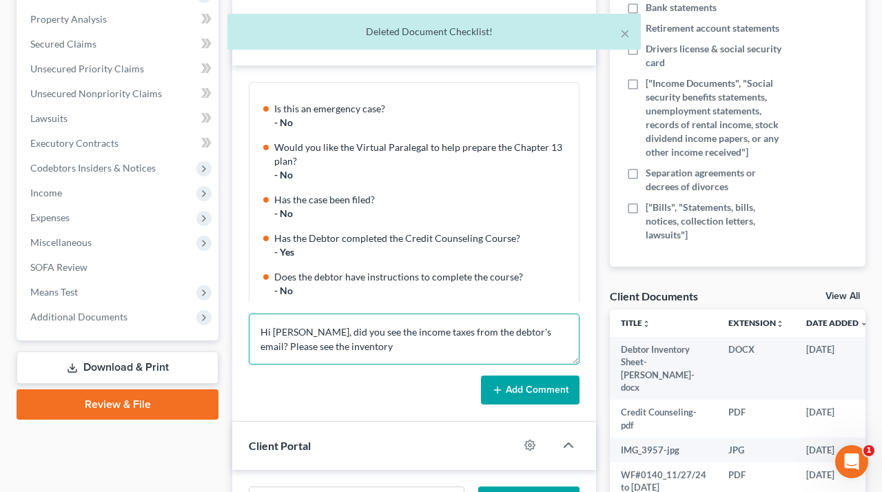
click at [345, 345] on textarea "Hi Noeli, did you see the income taxes from the debtor's email? Please see the …" at bounding box center [414, 339] width 331 height 51
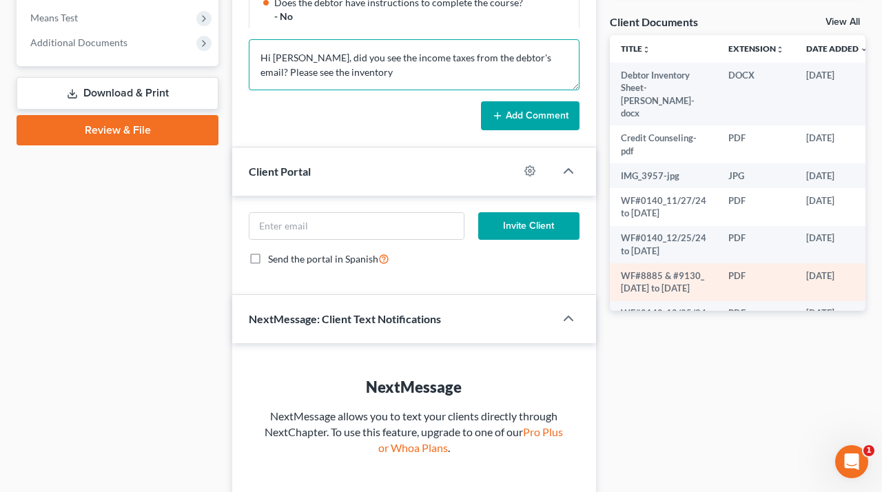
scroll to position [0, 0]
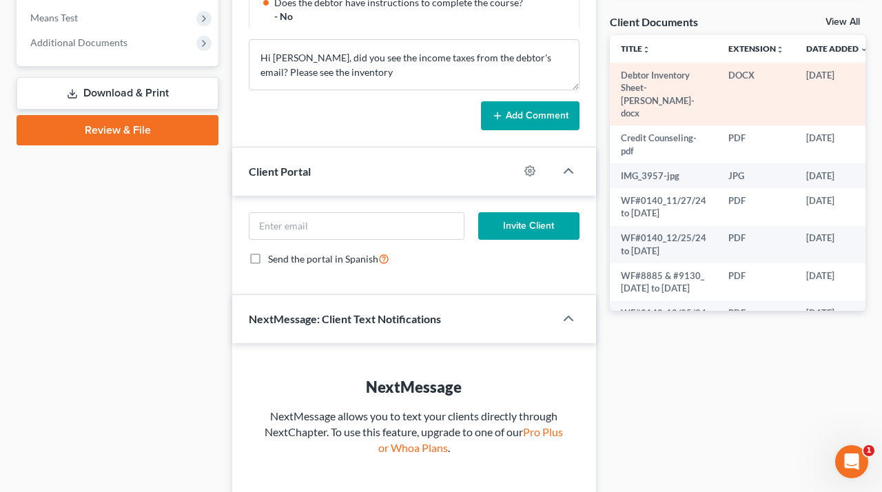
click at [650, 85] on td "Debtor Inventory Sheet-Ryan Lott-docx" at bounding box center [664, 94] width 108 height 63
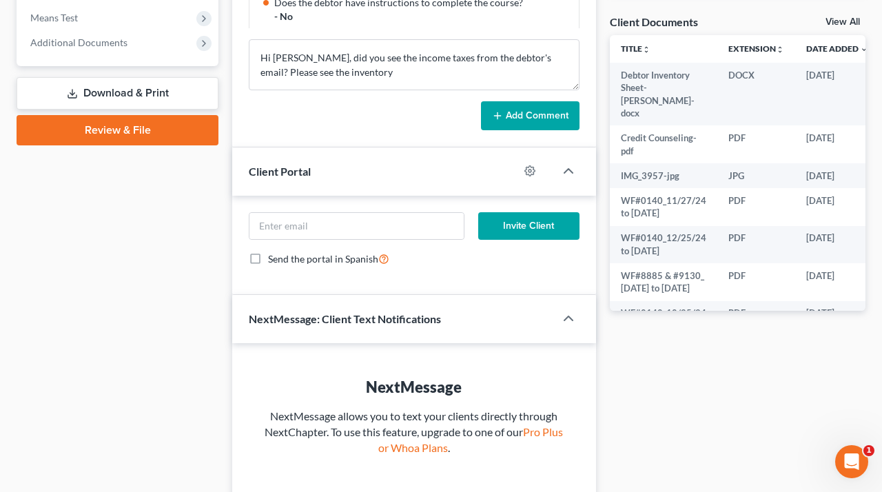
click at [835, 22] on link "View All" at bounding box center [843, 22] width 34 height 10
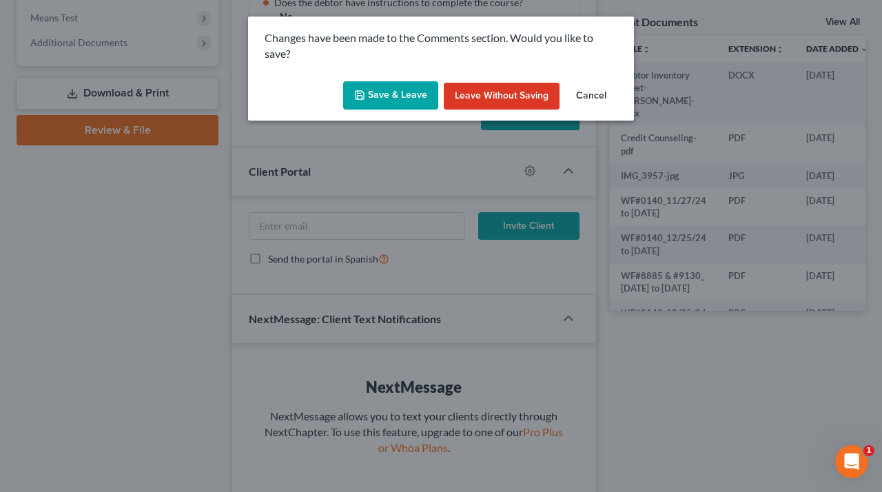
click at [600, 94] on button "Cancel" at bounding box center [591, 97] width 52 height 28
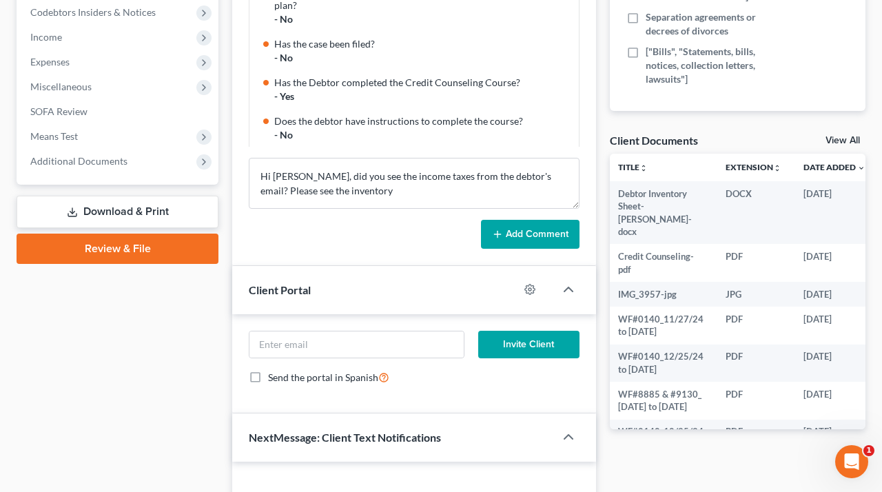
scroll to position [0, 3]
click at [839, 136] on link "View All" at bounding box center [843, 141] width 34 height 10
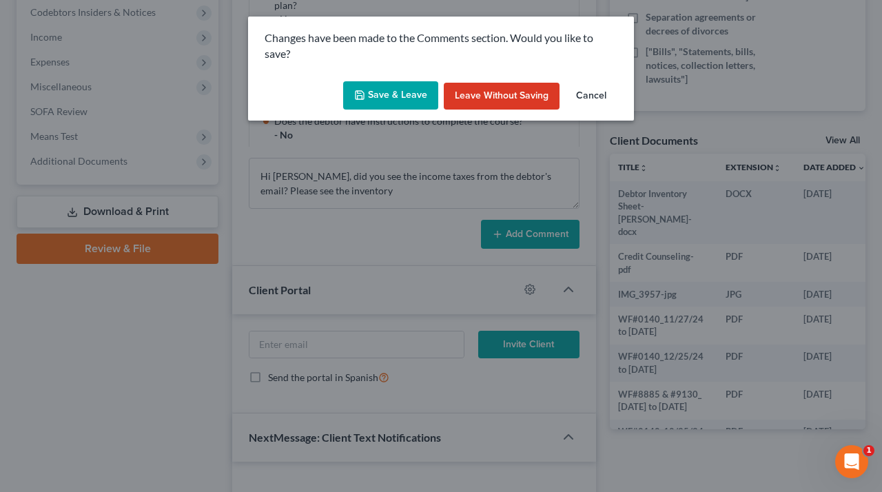
click at [416, 92] on button "Save & Leave" at bounding box center [390, 95] width 95 height 29
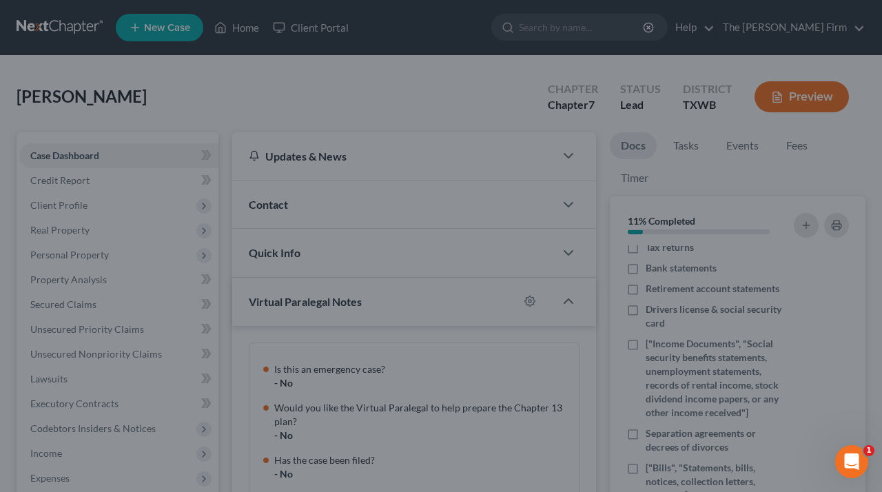
select select "10"
select select "0"
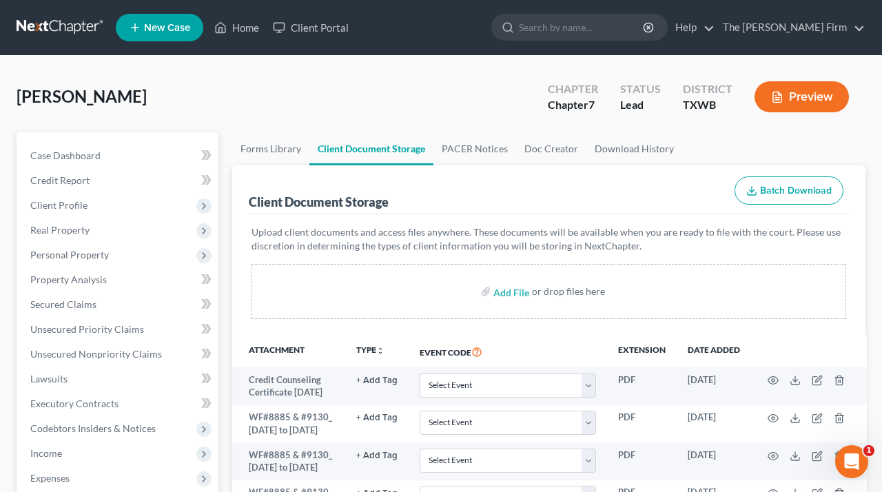
select select "10"
select select "0"
click at [279, 146] on link "Forms Library" at bounding box center [270, 148] width 77 height 33
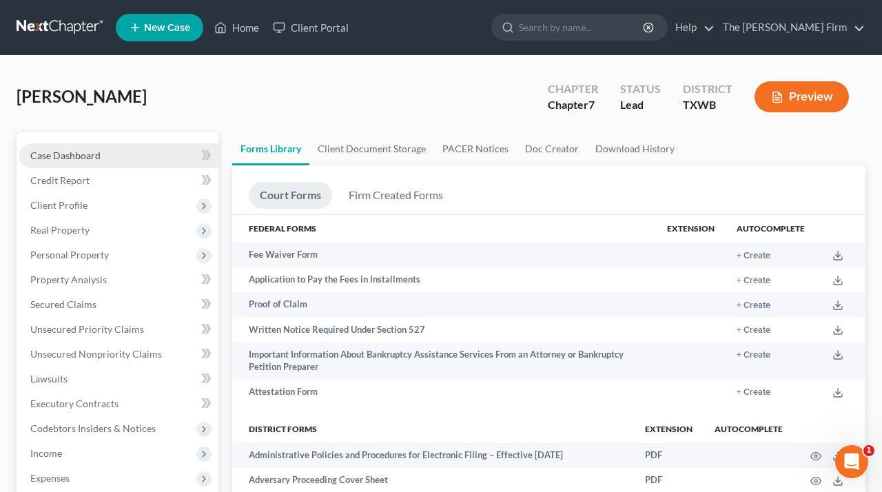
click at [63, 153] on span "Case Dashboard" at bounding box center [65, 156] width 70 height 12
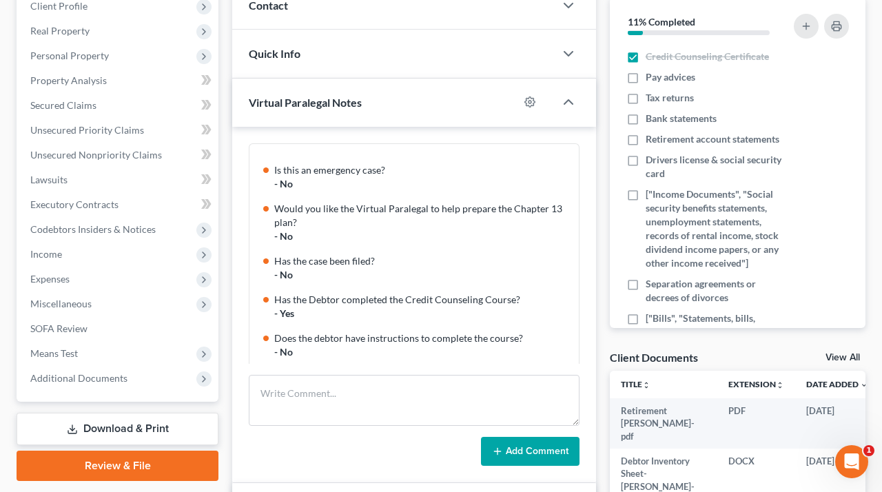
scroll to position [203, 0]
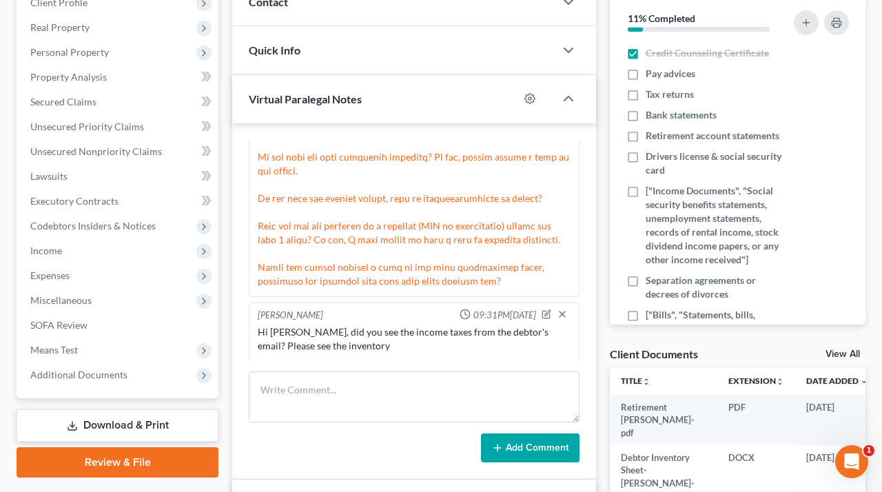
click at [394, 332] on div "Hi Noeli, did you see the income taxes from the debtor's email? Please see the …" at bounding box center [414, 339] width 313 height 28
click at [547, 311] on icon "button" at bounding box center [547, 313] width 6 height 6
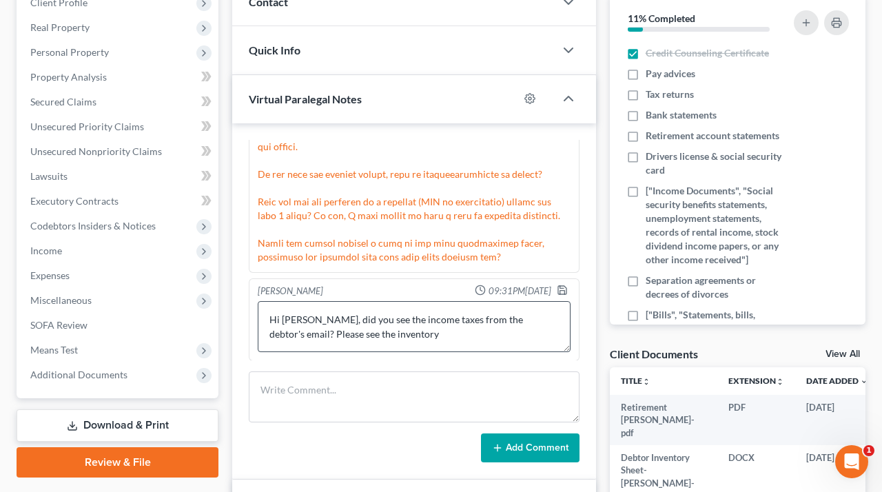
scroll to position [1366, 0]
click at [404, 336] on textarea "Hi Noeli, did you see the income taxes from the debtor's email? Please see the …" at bounding box center [414, 327] width 313 height 51
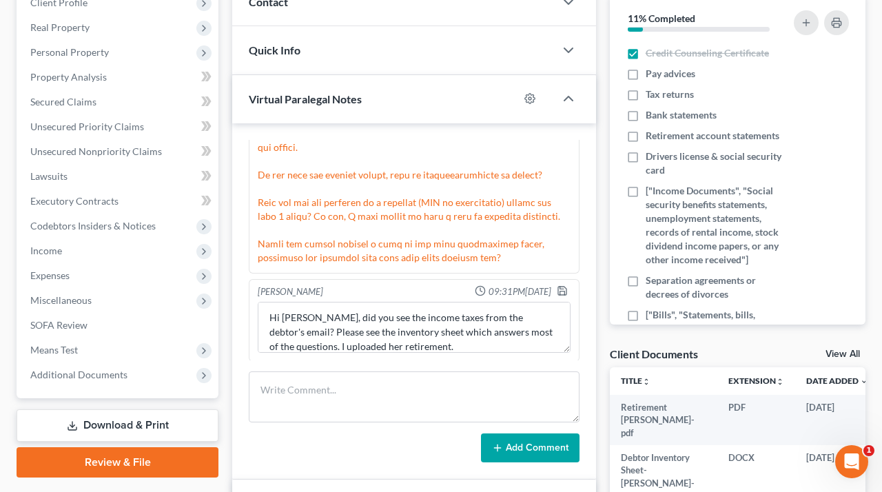
click at [531, 446] on button "Add Comment" at bounding box center [530, 448] width 99 height 29
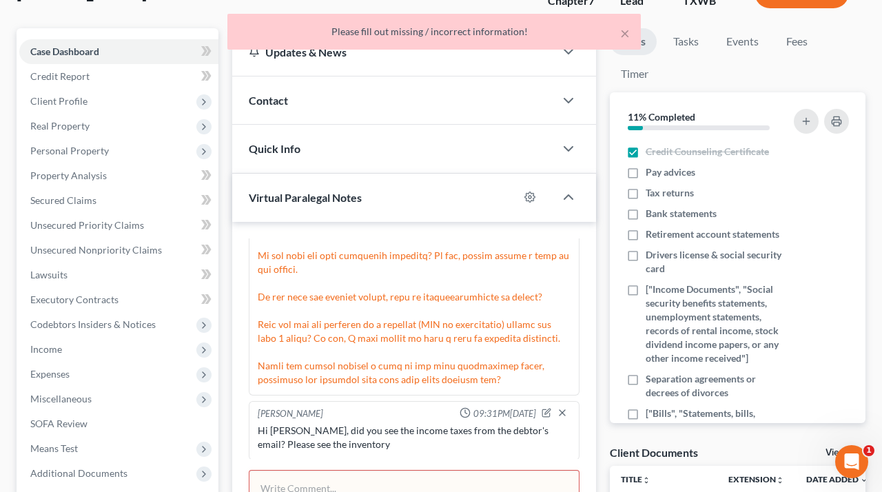
scroll to position [106, 1]
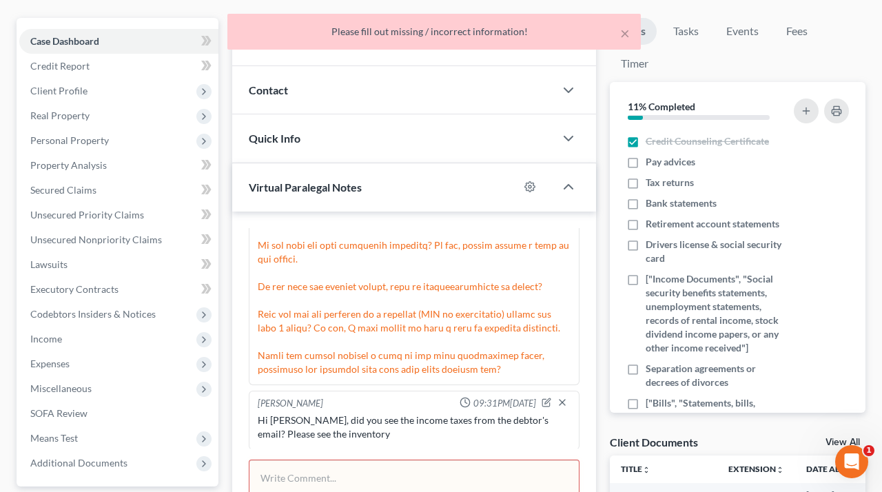
click at [326, 414] on div "Hi Noeli, did you see the income taxes from the debtor's email? Please see the …" at bounding box center [414, 428] width 313 height 28
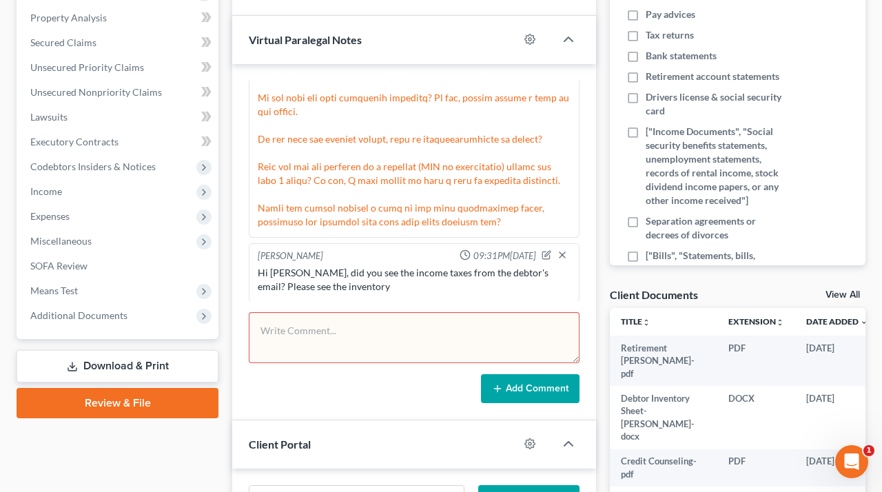
scroll to position [264, 0]
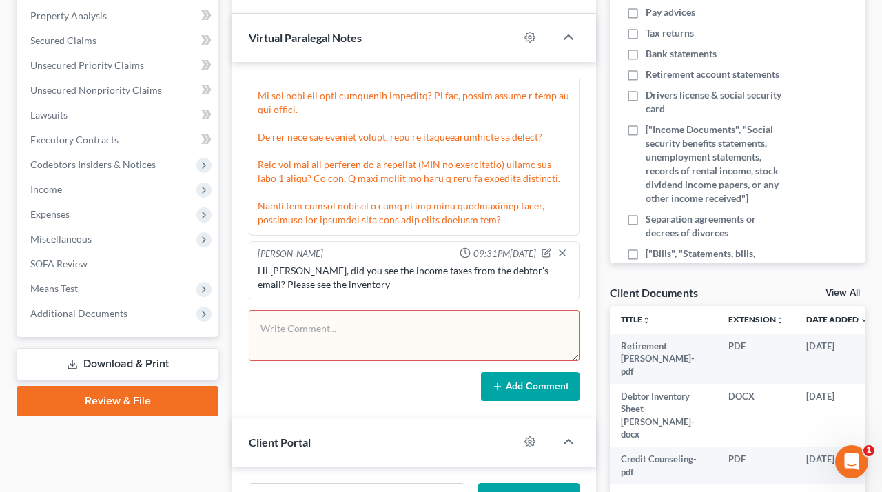
click at [371, 296] on div "Ryan Lott 09:31PM, 08/12/2025 Hi Noeli, did you see the income taxes from the d…" at bounding box center [414, 270] width 331 height 59
click at [398, 264] on div "Hi Noeli, did you see the income taxes from the debtor's email? Please see the …" at bounding box center [414, 278] width 313 height 28
click at [549, 248] on icon "button" at bounding box center [547, 253] width 10 height 10
type textarea "Hi Noeli, did you see the income taxes from the debtor's email? Please see the …"
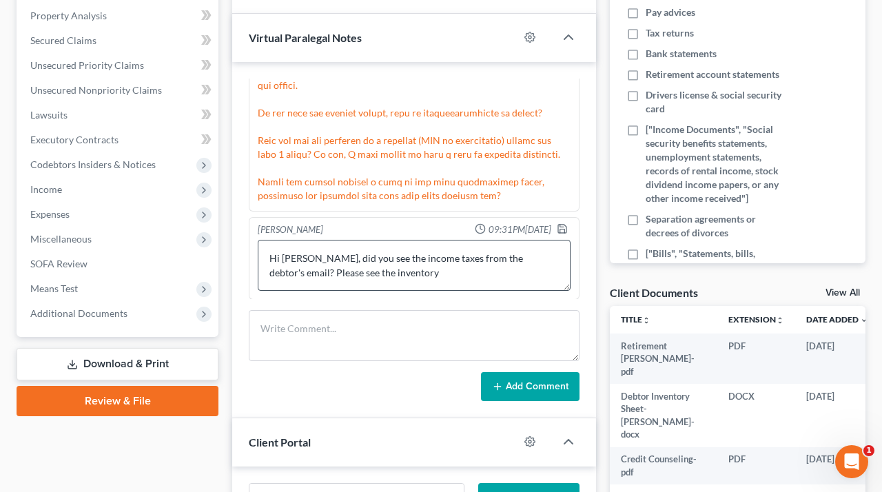
scroll to position [1366, 0]
click at [564, 230] on polyline "button" at bounding box center [562, 231] width 5 height 3
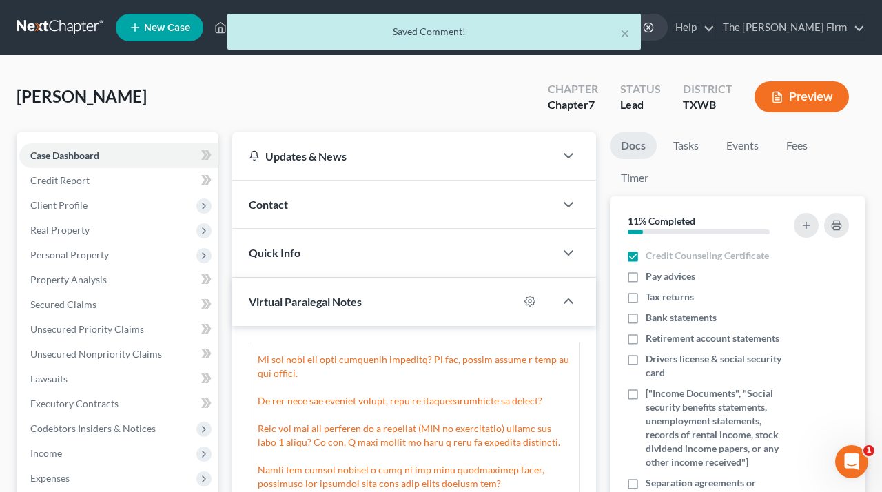
scroll to position [0, 0]
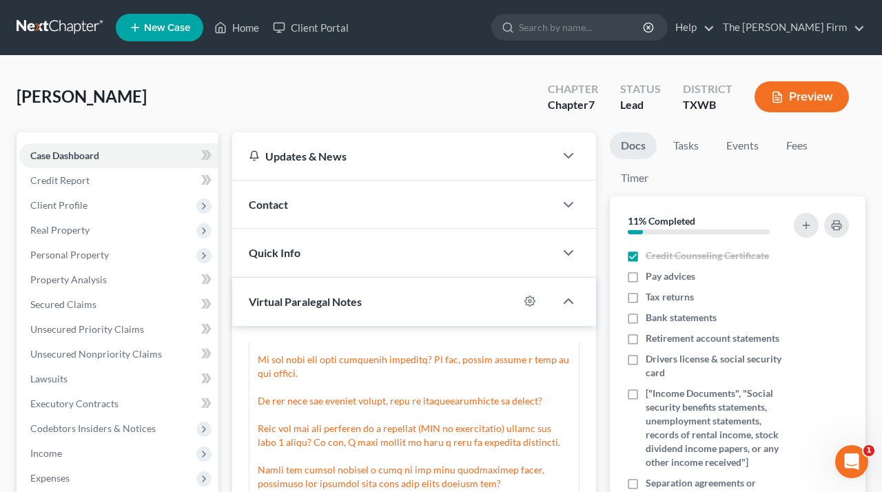
click at [416, 77] on div "Jackson, Diane Upgraded Chapter Chapter 7 Status Lead District TXWB Preview" at bounding box center [441, 102] width 849 height 60
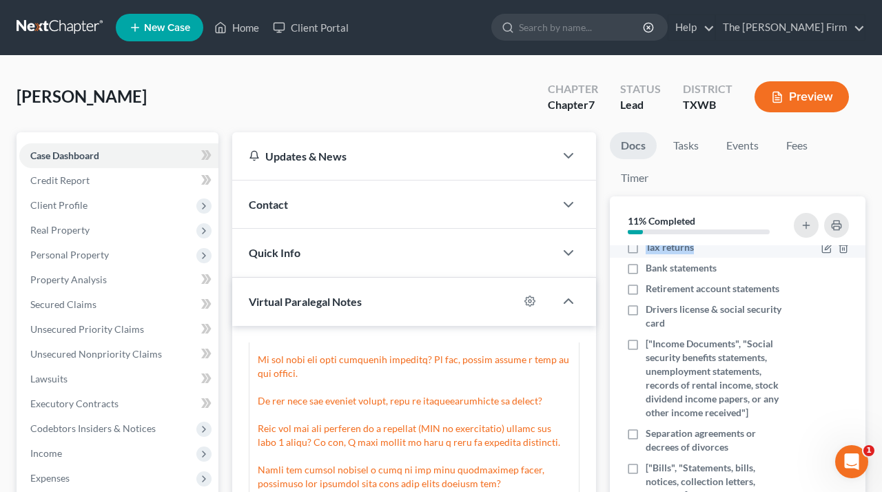
click at [646, 254] on label "Tax returns" at bounding box center [670, 248] width 48 height 14
click at [651, 250] on input "Tax returns" at bounding box center [655, 245] width 9 height 9
checkbox input "true"
click at [806, 223] on line "button" at bounding box center [806, 226] width 0 height 6
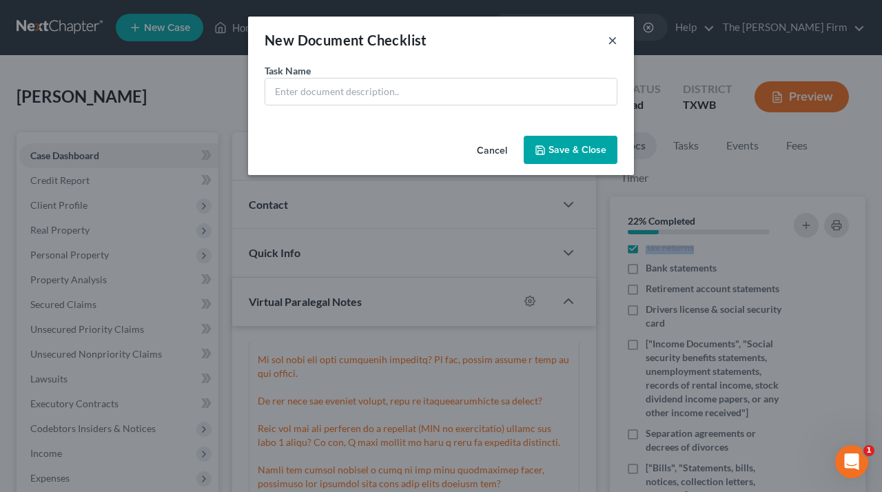
click at [613, 34] on button "×" at bounding box center [613, 40] width 10 height 17
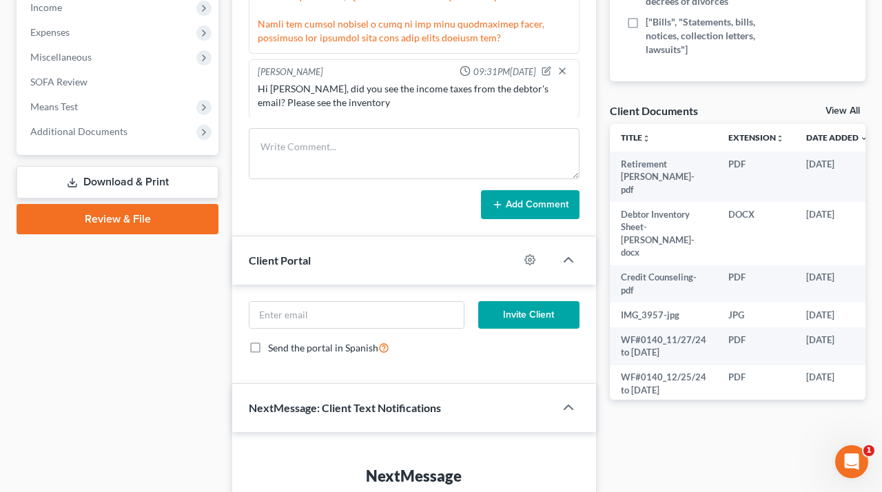
scroll to position [0, 1]
click at [855, 106] on link "View All" at bounding box center [843, 111] width 34 height 10
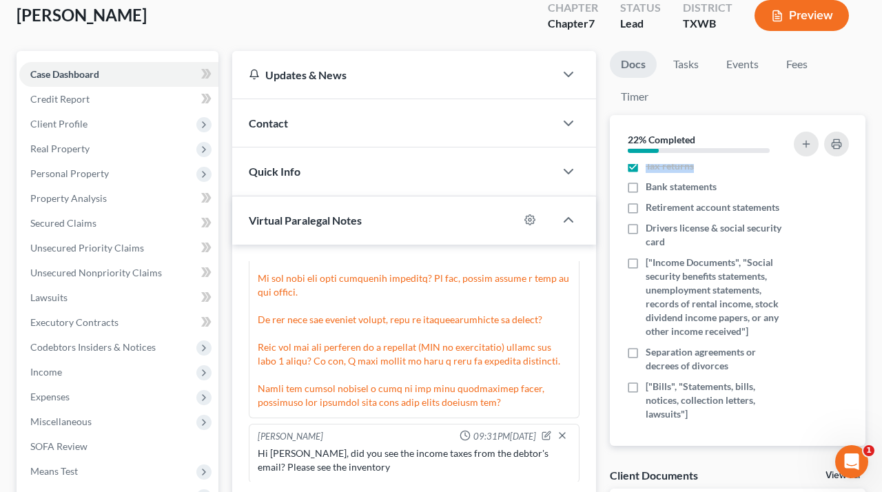
select select "10"
select select "0"
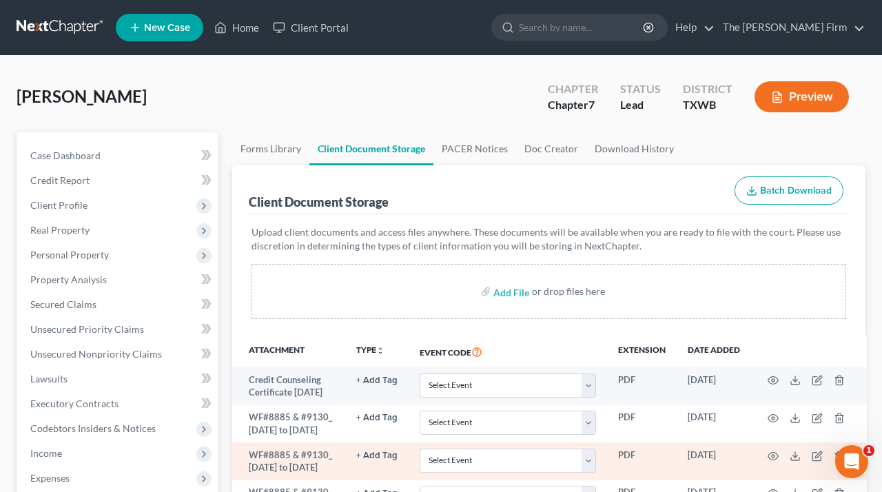
scroll to position [0, 0]
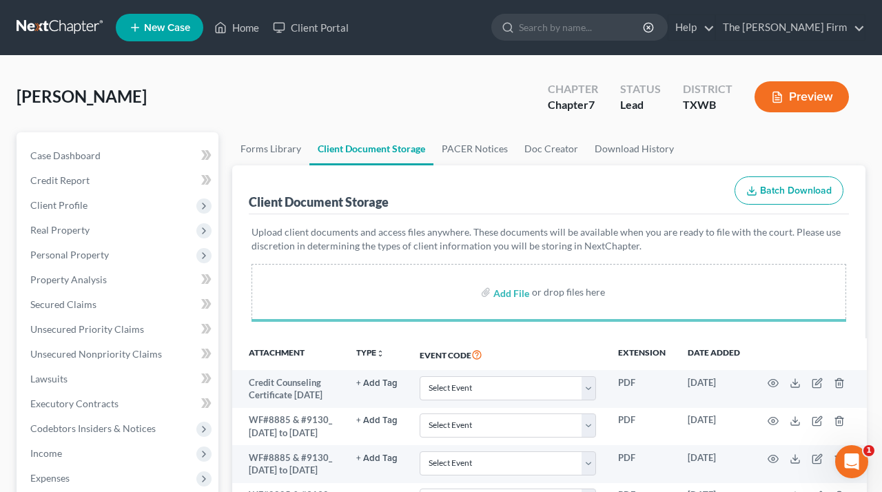
select select "10"
select select "0"
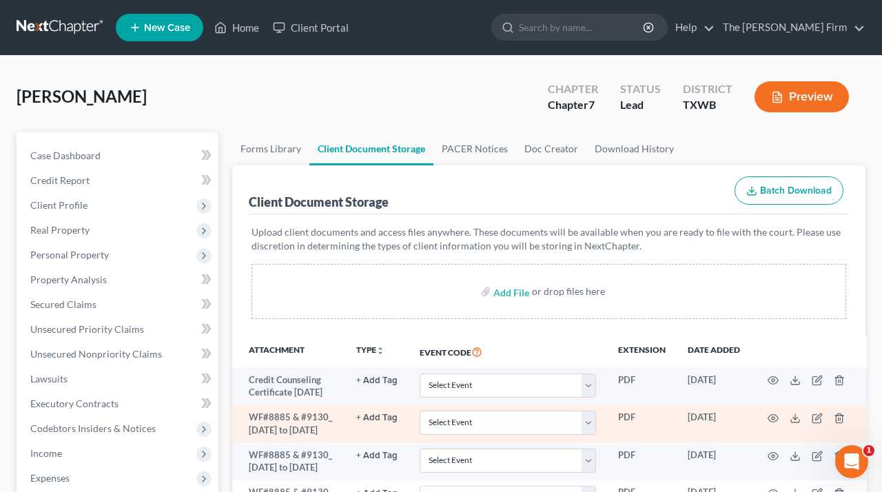
select select "10"
select select "0"
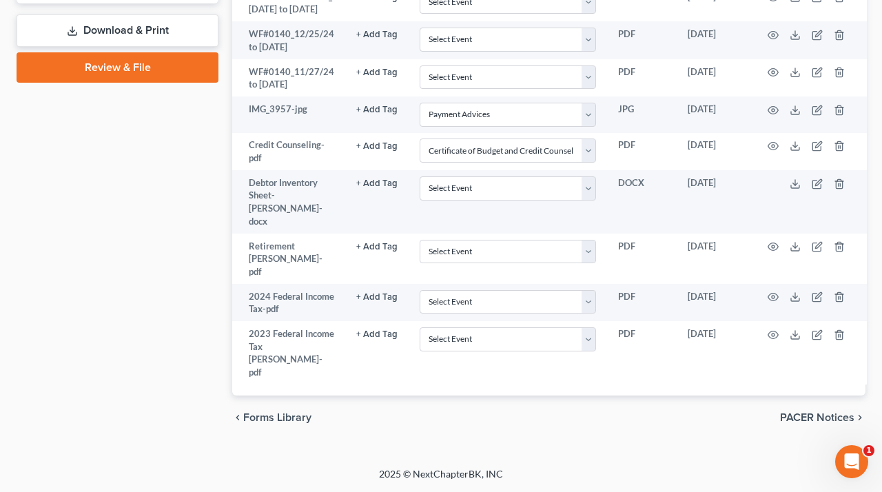
scroll to position [743, 0]
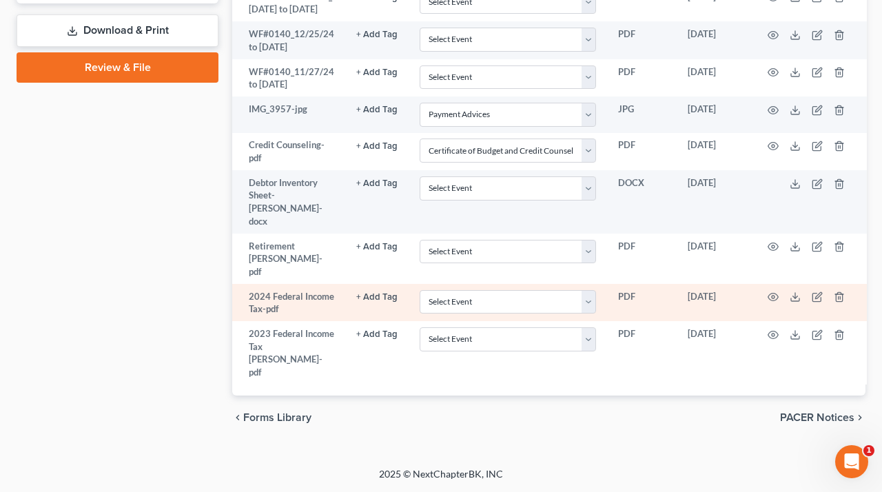
click at [278, 322] on td "2024 Federal Income Tax-pdf" at bounding box center [288, 303] width 113 height 38
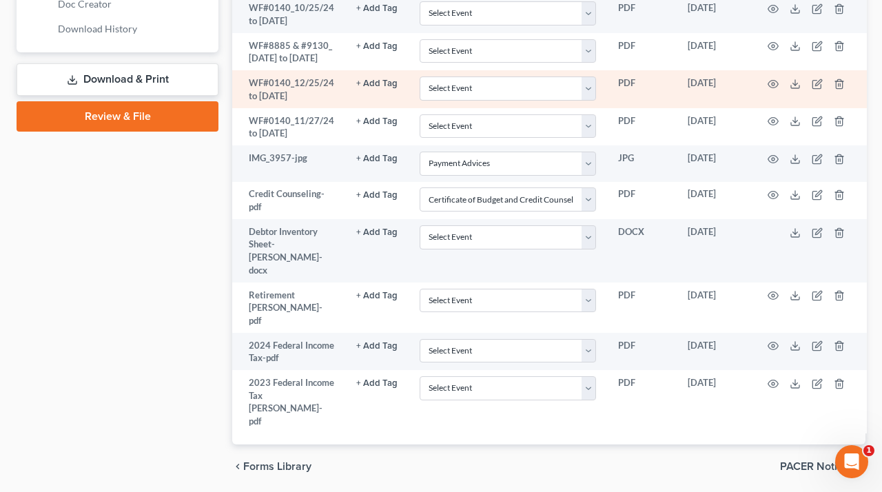
scroll to position [673, 0]
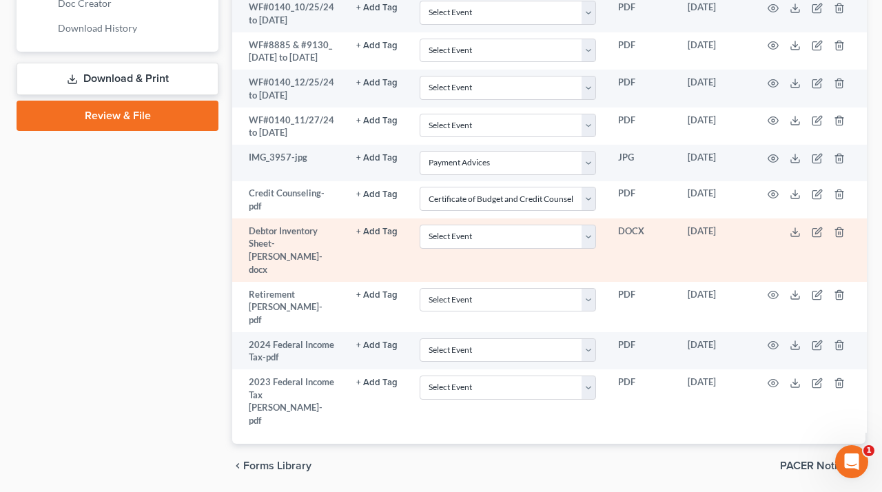
click at [318, 282] on td "Debtor Inventory Sheet-Ryan Lott-docx" at bounding box center [288, 249] width 113 height 63
click at [793, 238] on icon at bounding box center [795, 232] width 11 height 11
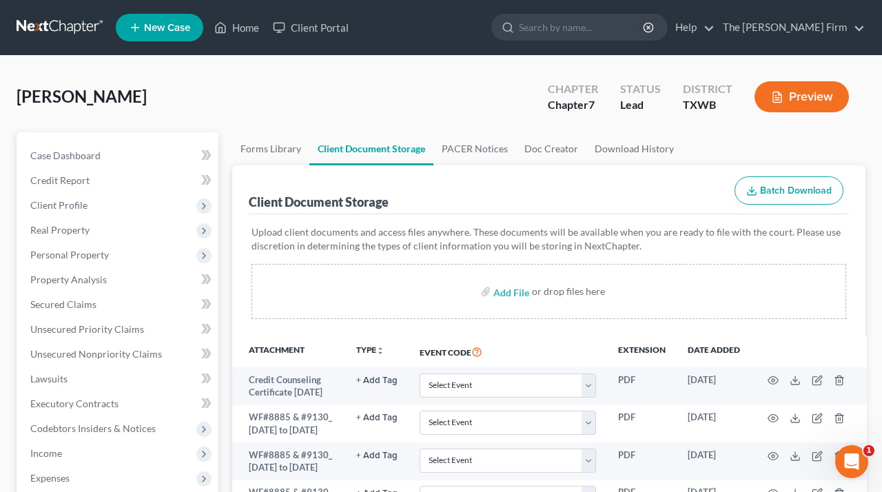
scroll to position [0, 0]
click at [470, 104] on div "Jackson, Diane Upgraded Chapter Chapter 7 Status Lead District TXWB Preview" at bounding box center [441, 102] width 849 height 60
click at [283, 149] on link "Forms Library" at bounding box center [270, 148] width 77 height 33
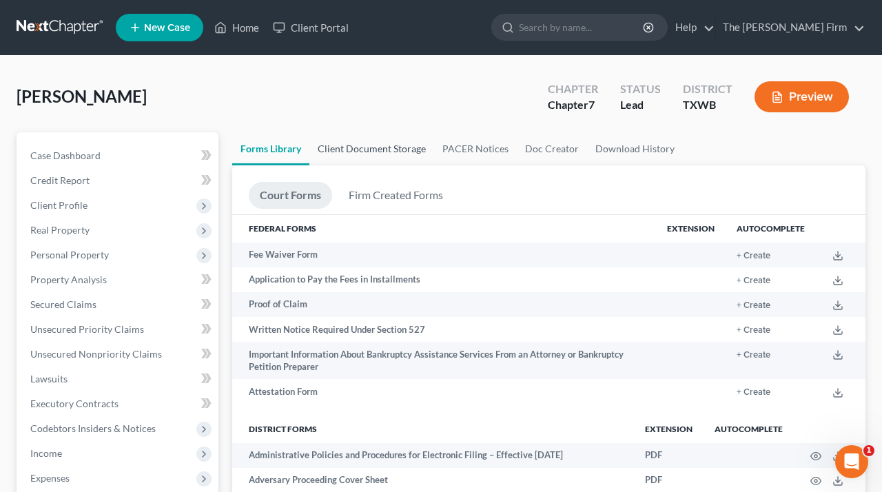
click at [374, 150] on link "Client Document Storage" at bounding box center [371, 148] width 125 height 33
select select "10"
select select "0"
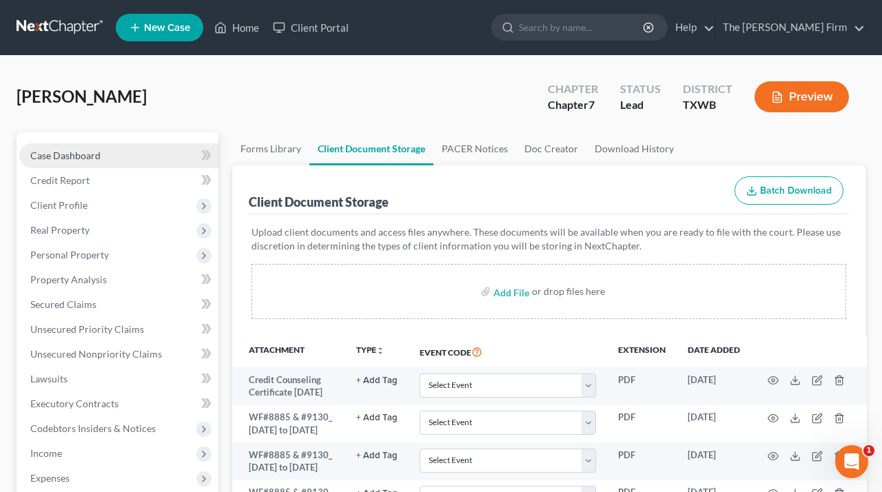
click at [54, 154] on span "Case Dashboard" at bounding box center [65, 156] width 70 height 12
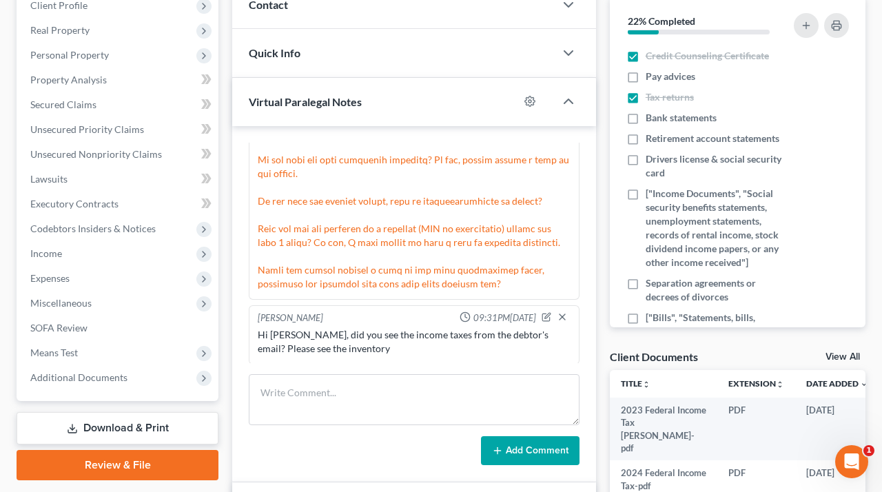
scroll to position [203, 0]
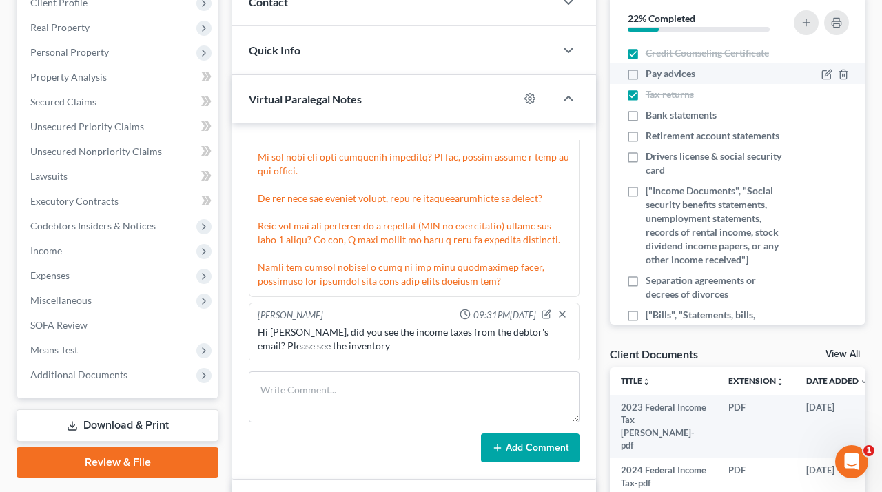
click at [646, 74] on label "Pay advices" at bounding box center [671, 74] width 50 height 14
click at [651, 74] on input "Pay advices" at bounding box center [655, 71] width 9 height 9
checkbox input "true"
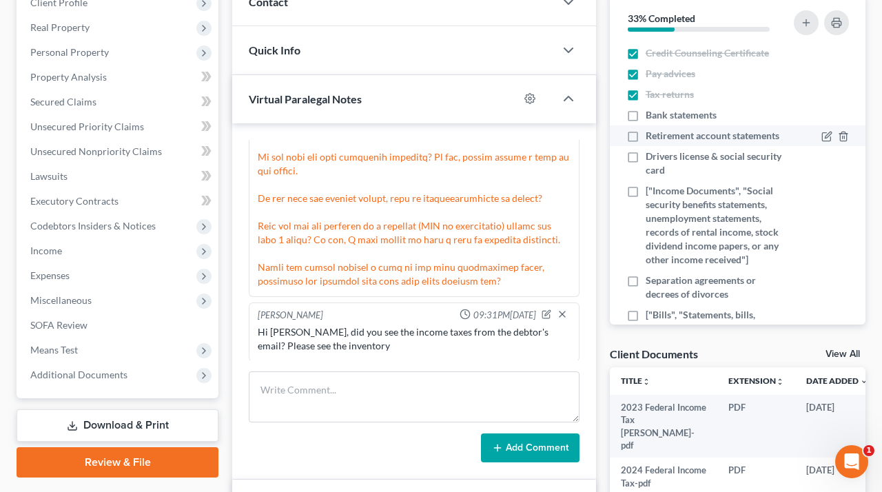
click at [646, 132] on label "Retirement account statements" at bounding box center [713, 136] width 134 height 14
click at [651, 132] on input "Retirement account statements" at bounding box center [655, 133] width 9 height 9
checkbox input "true"
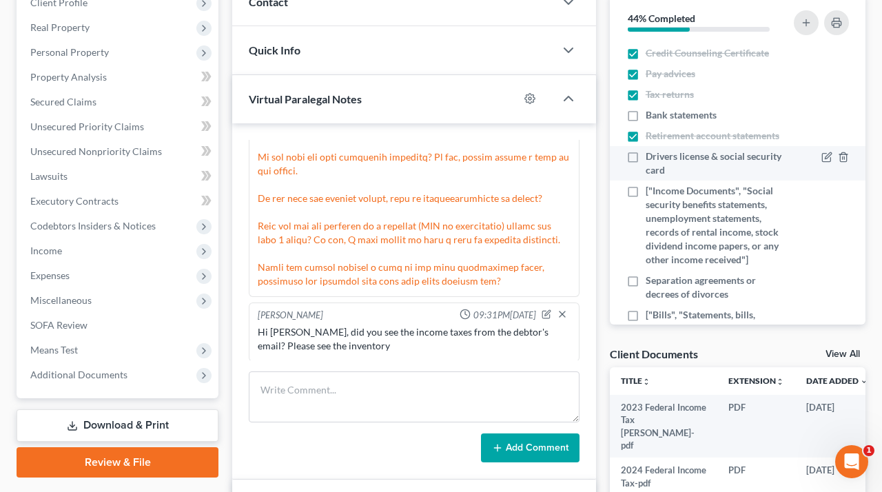
click at [646, 156] on label "Drivers license & social security card" at bounding box center [718, 164] width 144 height 28
click at [651, 156] on input "Drivers license & social security card" at bounding box center [655, 154] width 9 height 9
checkbox input "true"
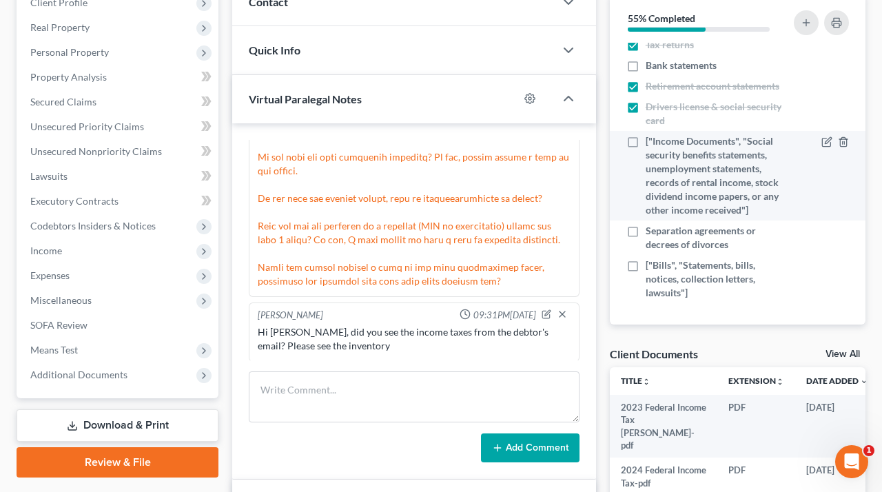
scroll to position [50, 0]
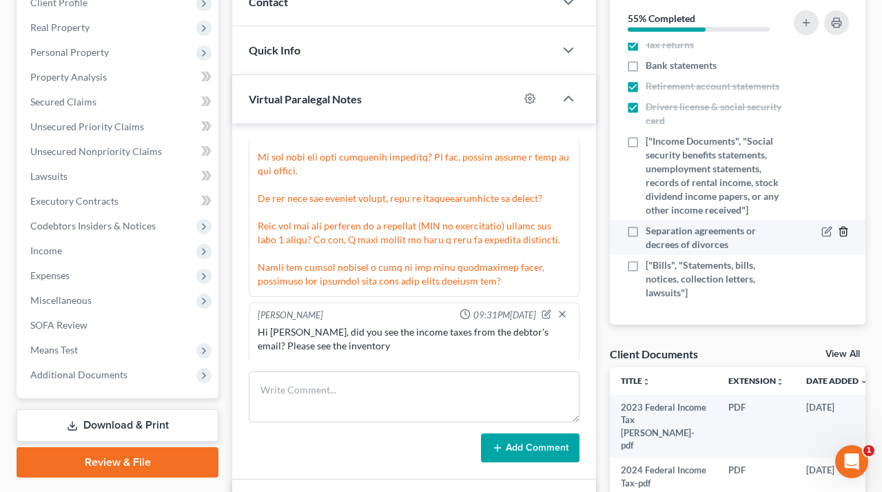
click at [845, 233] on icon "button" at bounding box center [843, 231] width 11 height 11
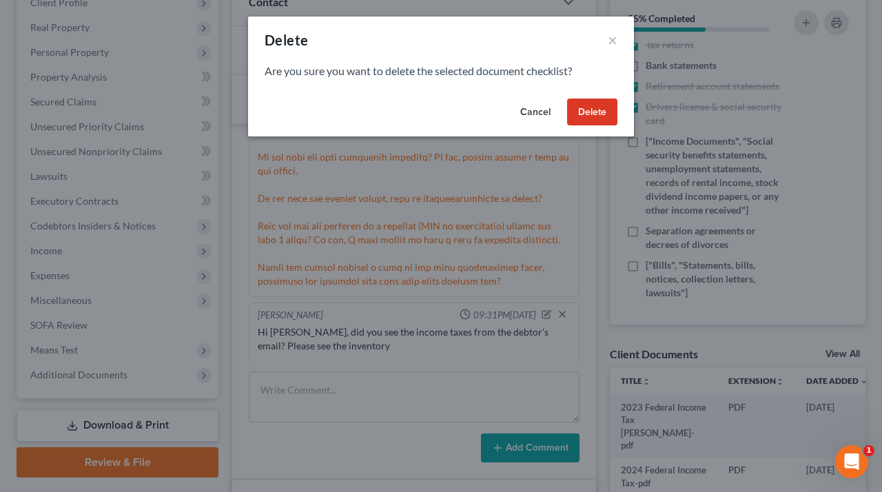
click at [590, 110] on button "Delete" at bounding box center [592, 113] width 50 height 28
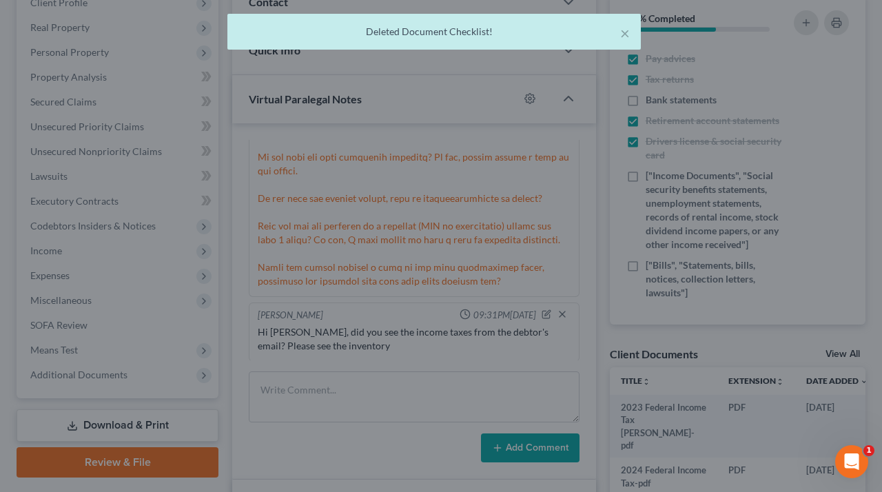
scroll to position [15, 0]
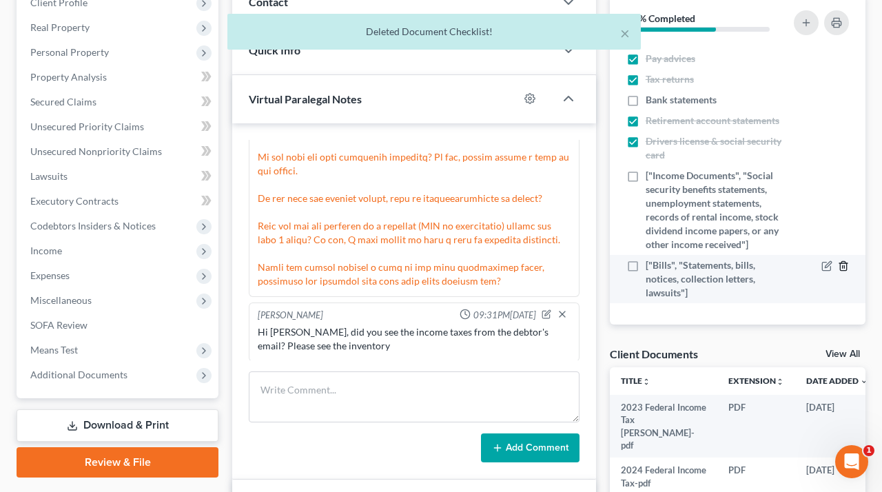
click at [842, 265] on icon "button" at bounding box center [843, 266] width 11 height 11
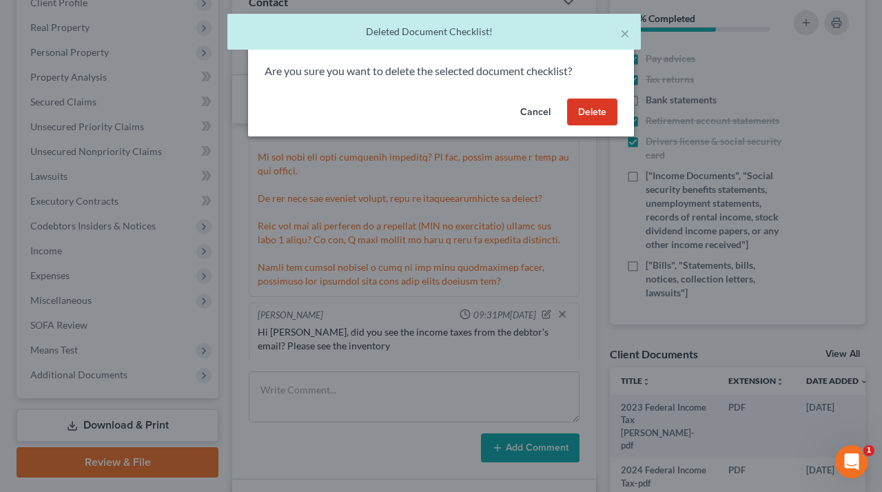
click at [590, 110] on button "Delete" at bounding box center [592, 113] width 50 height 28
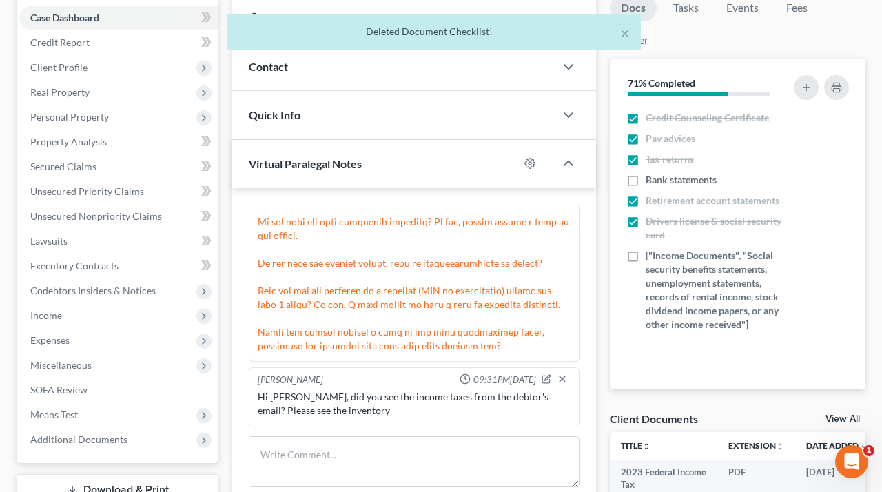
scroll to position [137, 0]
click at [646, 179] on label "Bank statements" at bounding box center [681, 181] width 71 height 14
click at [651, 179] on input "Bank statements" at bounding box center [655, 178] width 9 height 9
checkbox input "true"
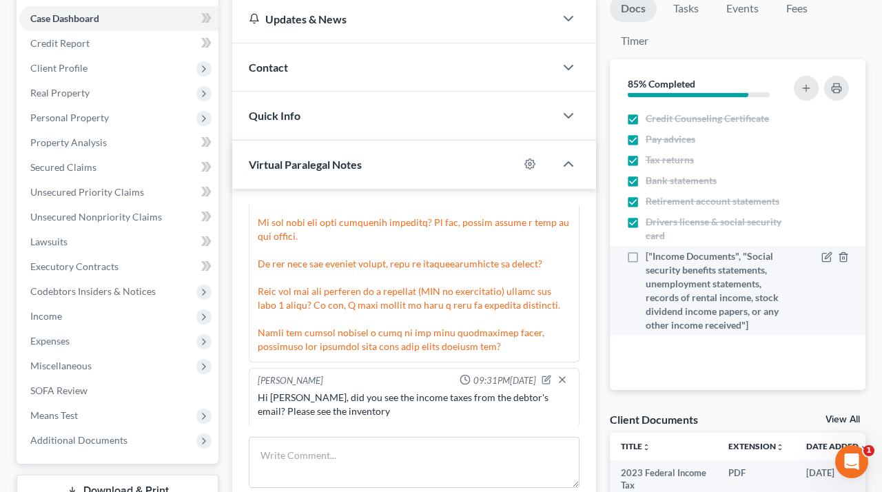
click at [646, 256] on label "["Income Documents", "Social security benefits statements, unemployment stateme…" at bounding box center [718, 291] width 144 height 83
click at [651, 256] on input "["Income Documents", "Social security benefits statements, unemployment stateme…" at bounding box center [655, 254] width 9 height 9
checkbox input "true"
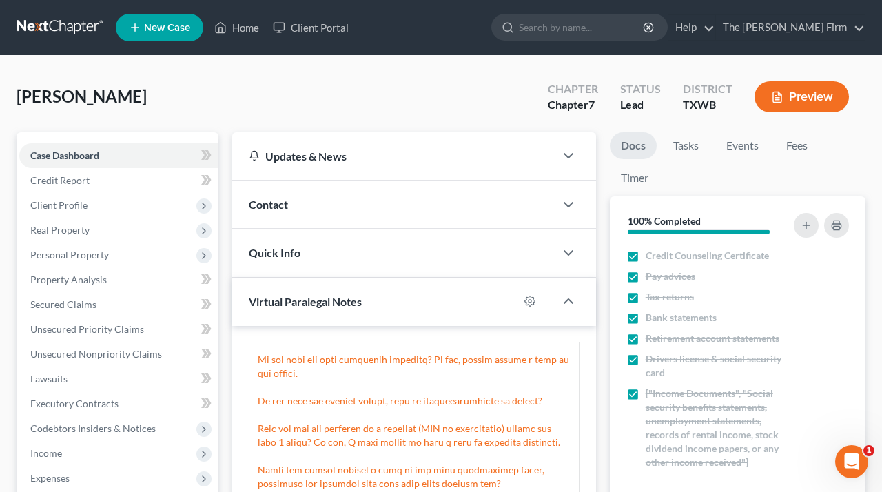
scroll to position [0, 0]
